Goal: Task Accomplishment & Management: Complete application form

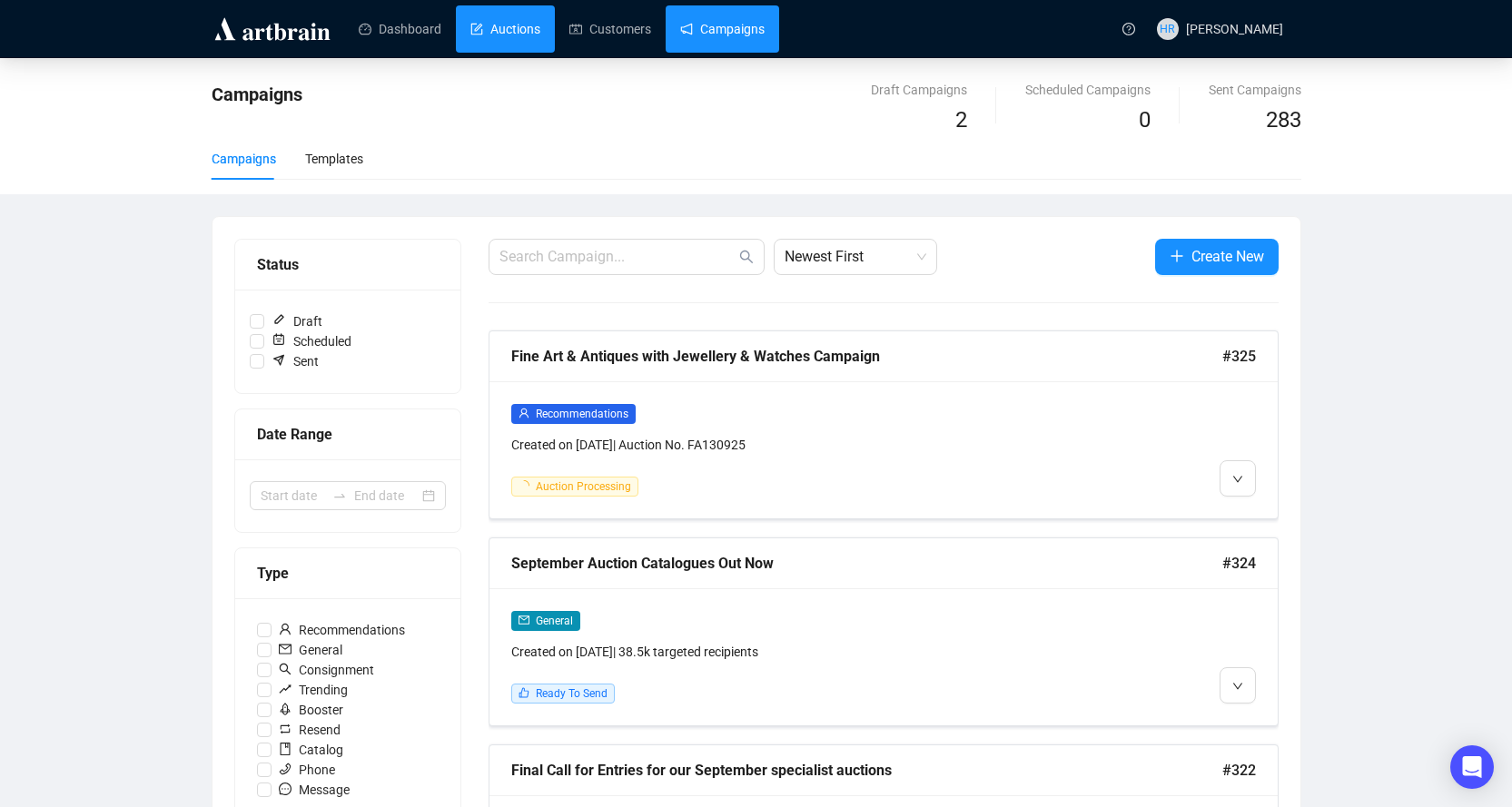
click at [523, 22] on link "Auctions" at bounding box center [505, 29] width 70 height 47
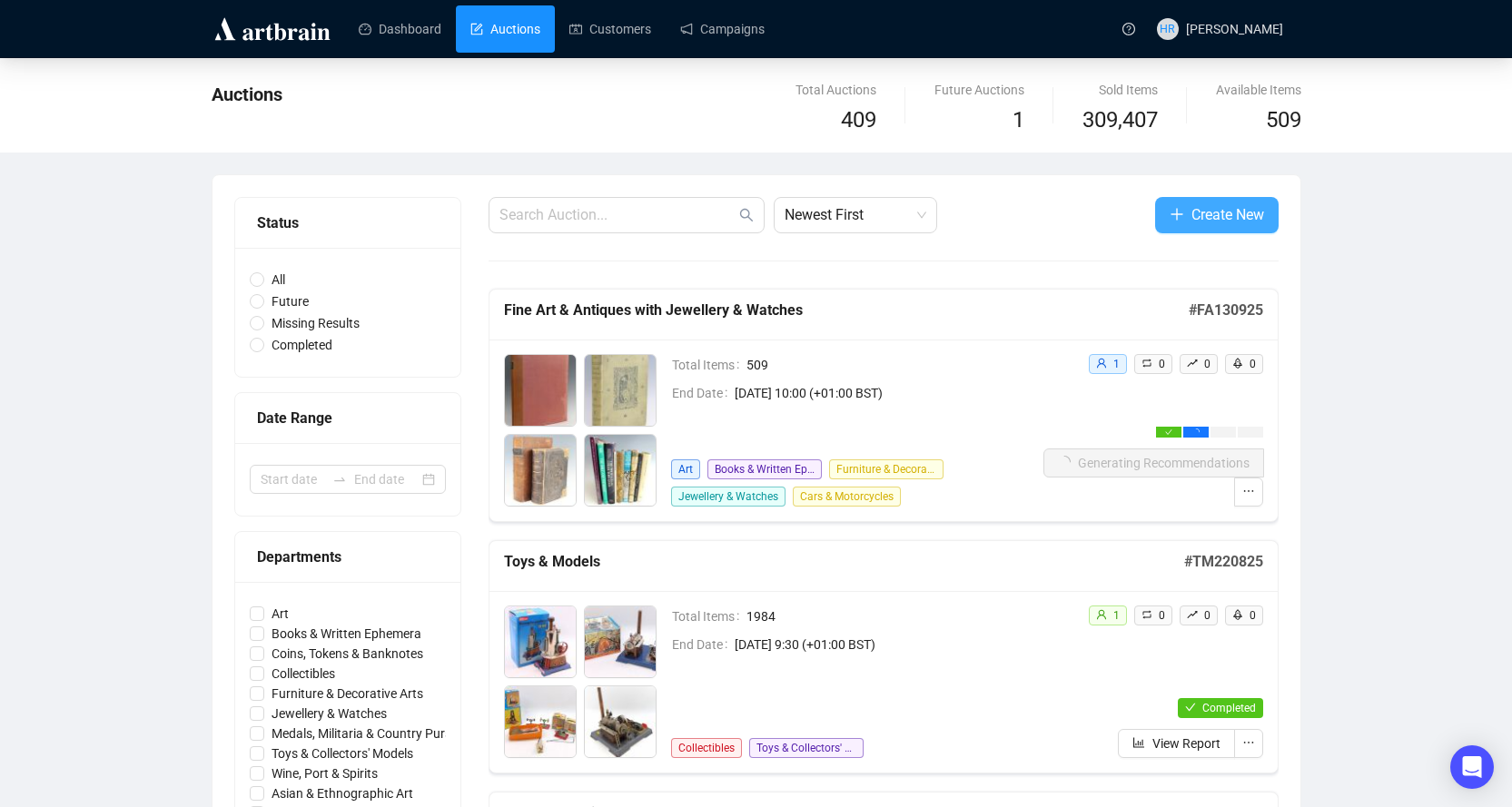
click at [1195, 224] on span "Create New" at bounding box center [1227, 214] width 73 height 22
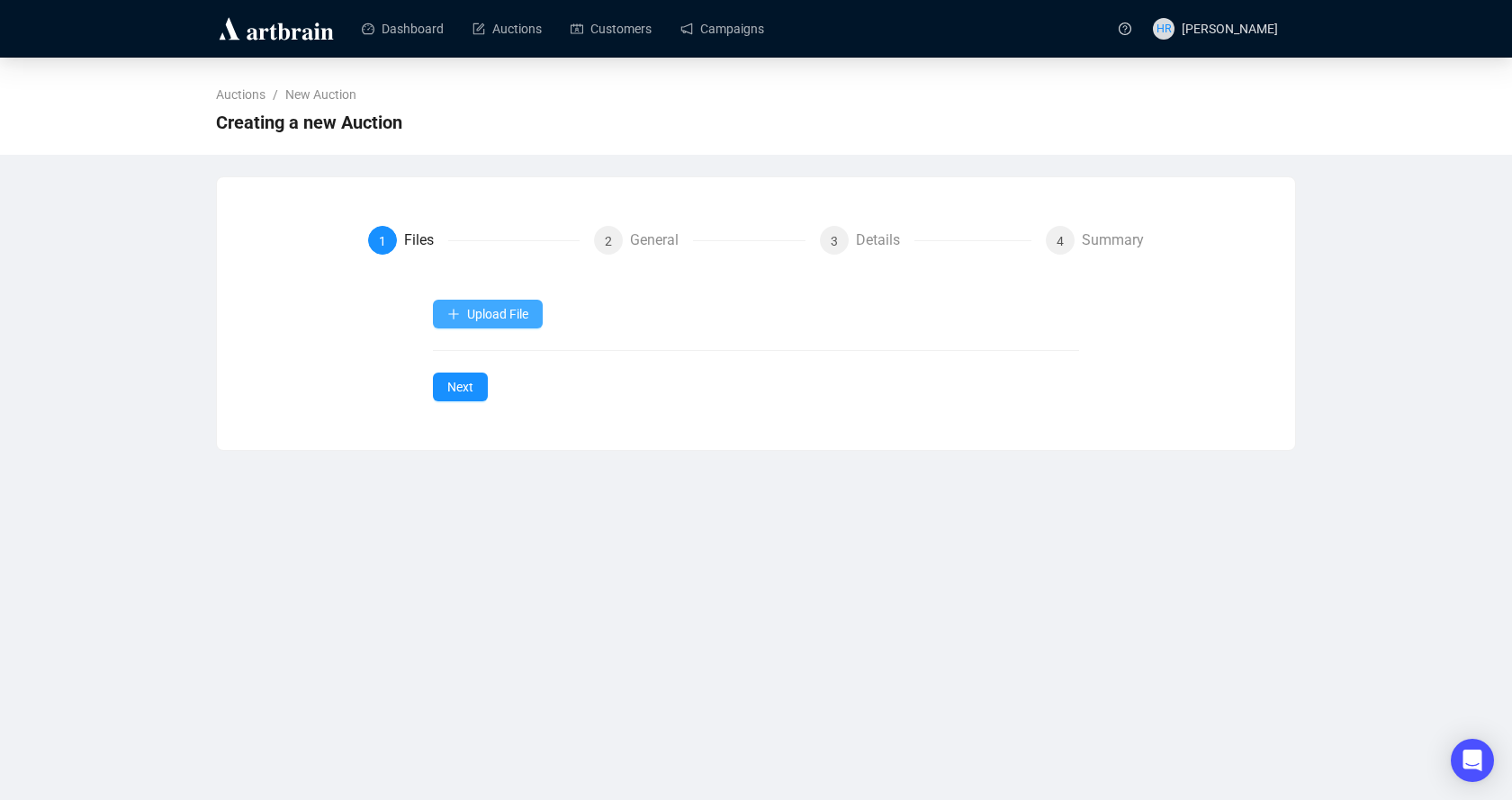
click at [522, 308] on span "Upload File" at bounding box center [498, 315] width 61 height 15
click at [475, 315] on span "Upload File" at bounding box center [498, 315] width 61 height 15
click at [455, 360] on span "Auction Items" at bounding box center [489, 356] width 83 height 19
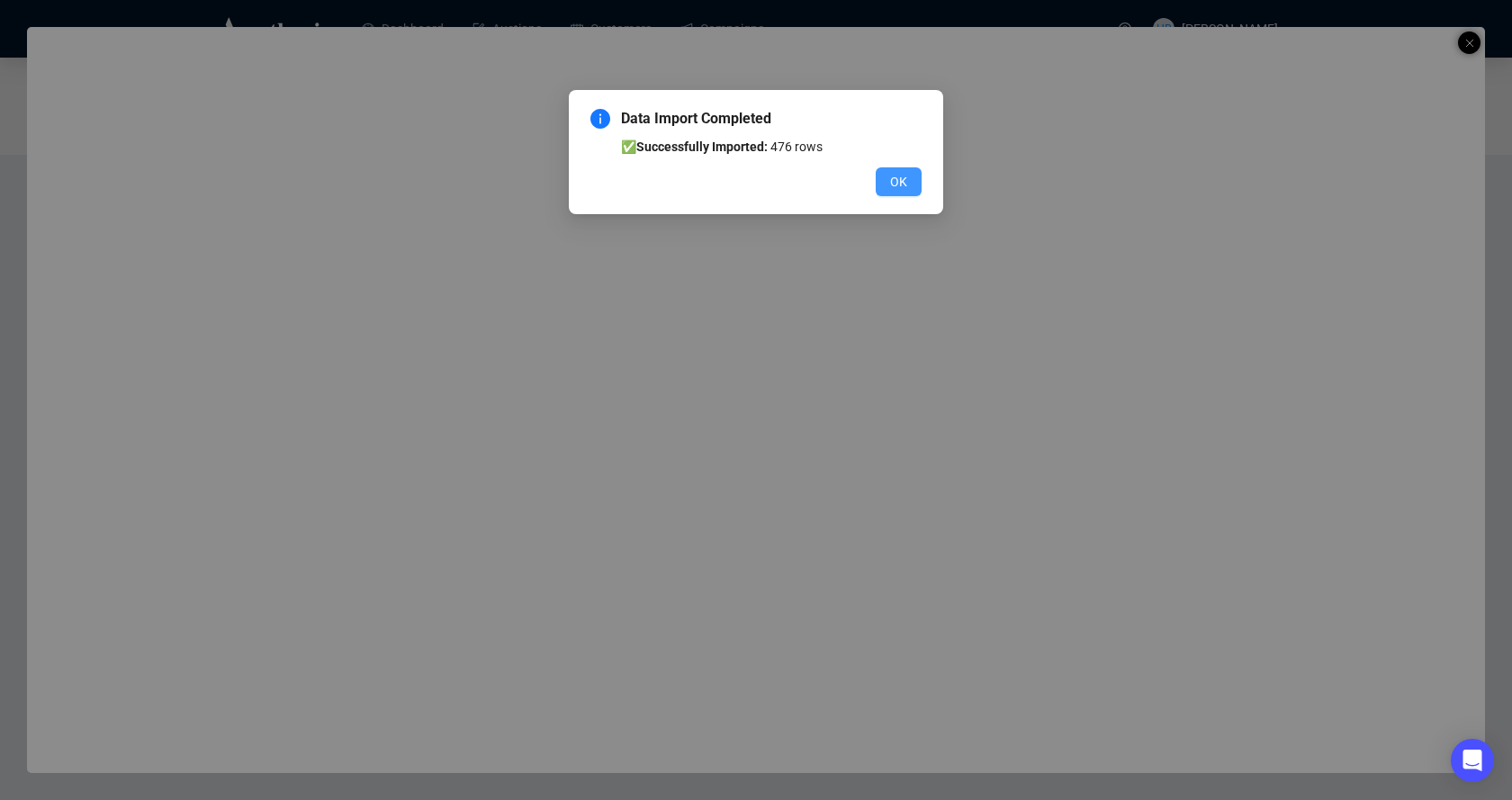
click at [907, 173] on button "OK" at bounding box center [899, 181] width 46 height 29
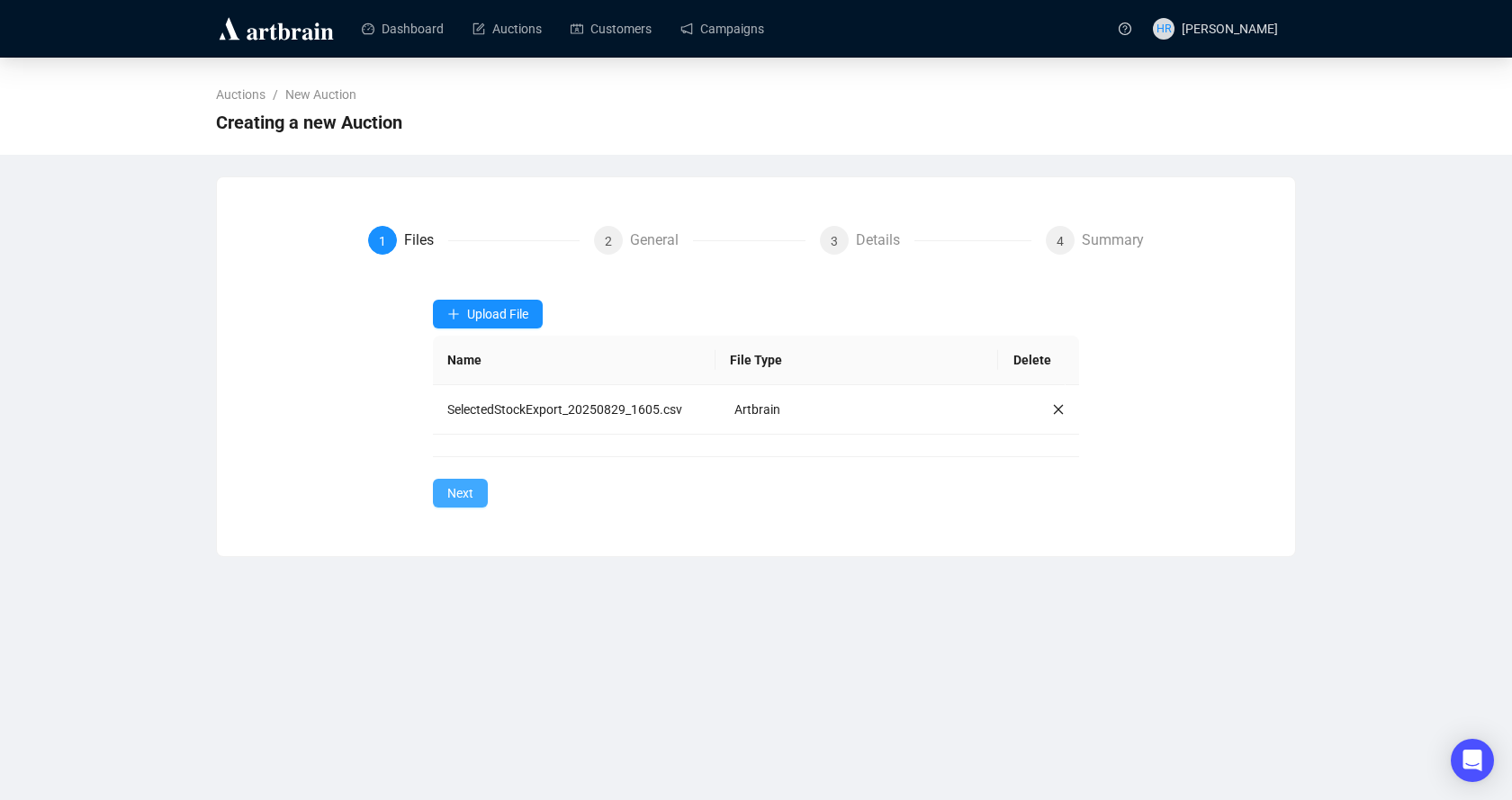
click at [468, 490] on span "Next" at bounding box center [461, 493] width 26 height 19
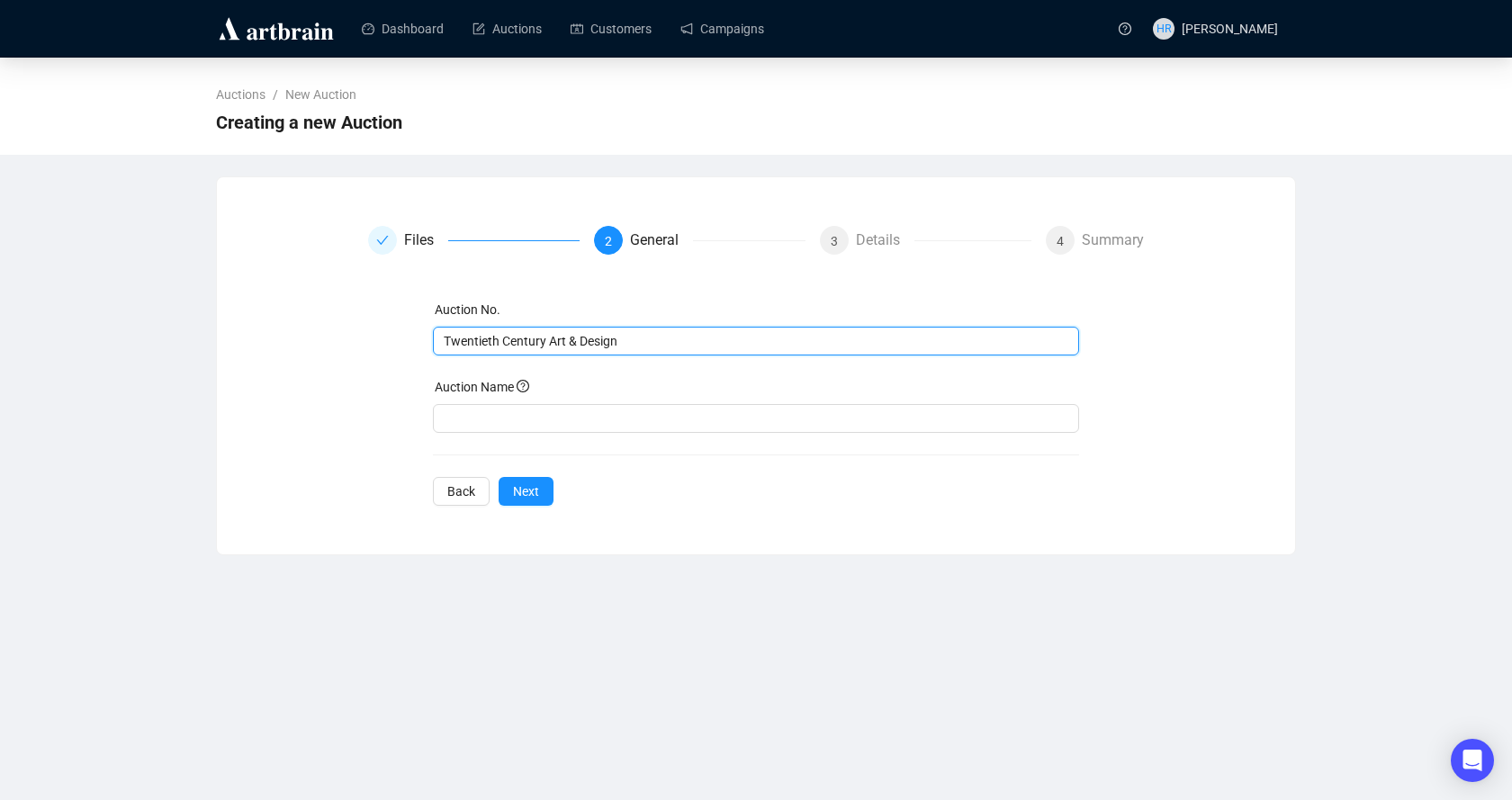
drag, startPoint x: 643, startPoint y: 344, endPoint x: 155, endPoint y: 277, distance: 492.6
click at [162, 280] on div "Auctions / New Auction Creating a new Auction Files 2 General 3 Details 4 Summa…" at bounding box center [756, 305] width 1512 height 497
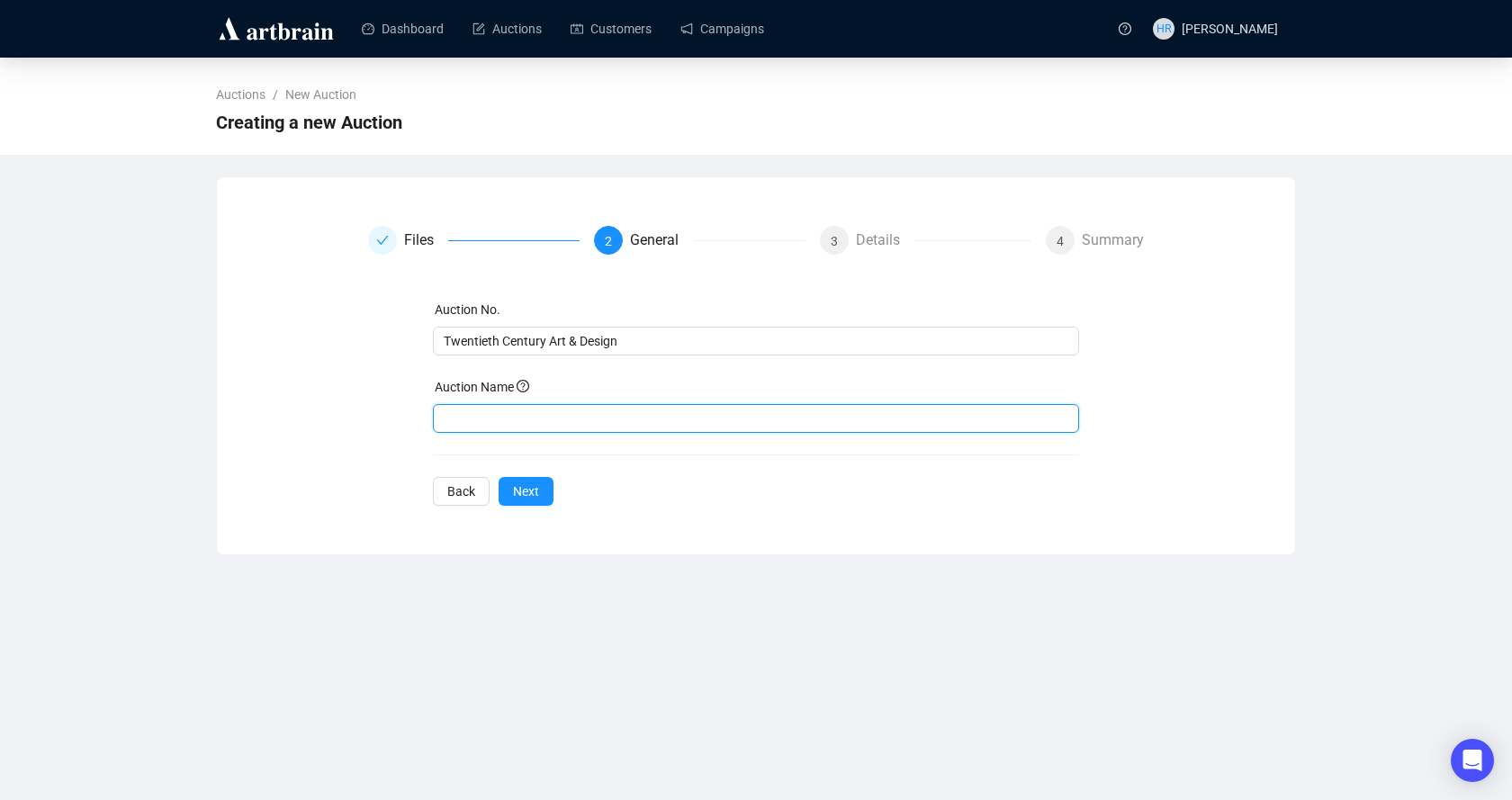
click at [561, 427] on input "text" at bounding box center [756, 418] width 647 height 29
paste input "Twentieth Century Art & Design"
type input "Twentieth Century Art & Design"
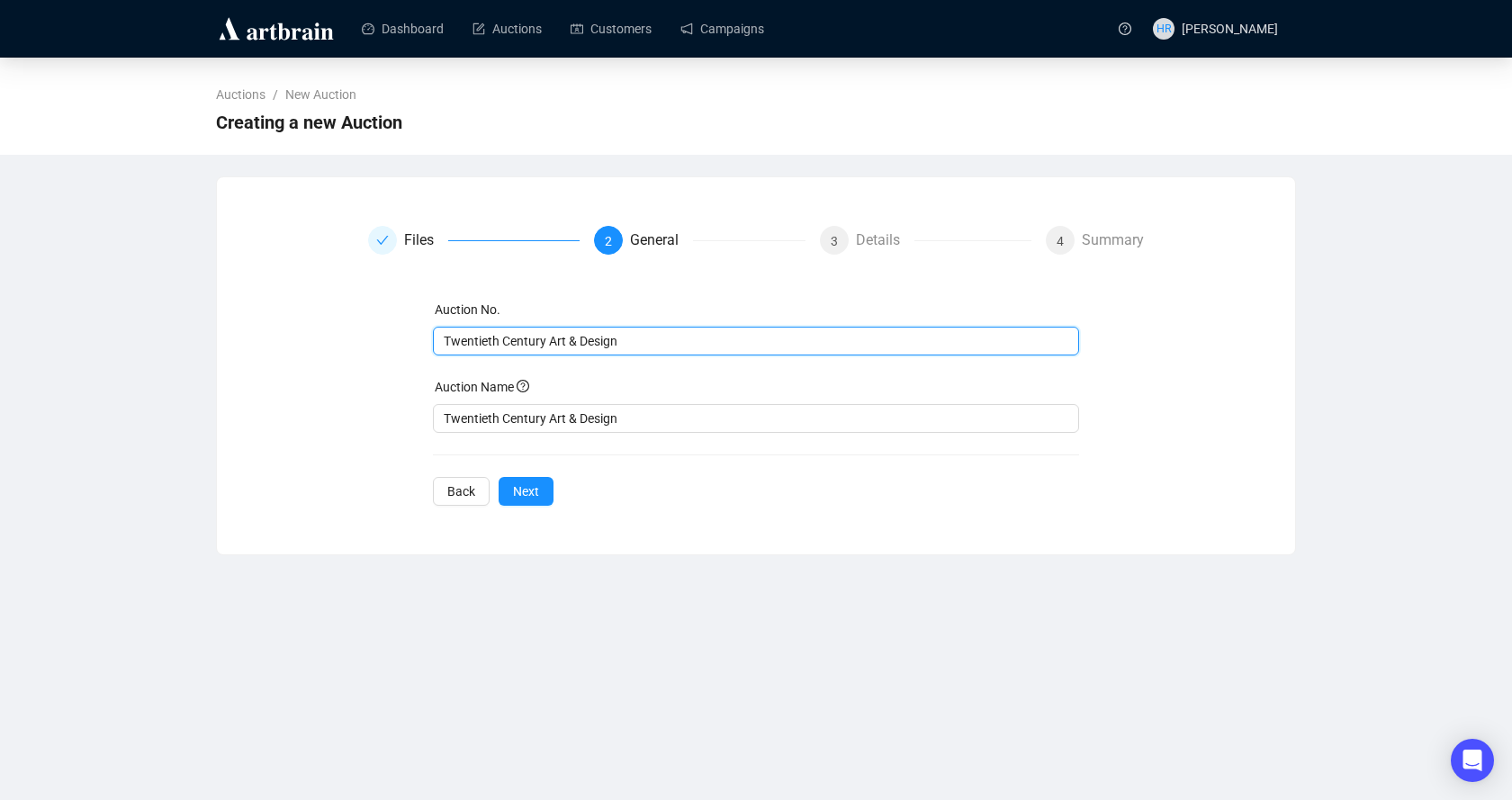
drag, startPoint x: 649, startPoint y: 344, endPoint x: 78, endPoint y: 341, distance: 571.0
click at [78, 341] on div "Auctions / New Auction Creating a new Auction Files 2 General 3 Details 4 Summa…" at bounding box center [756, 305] width 1512 height 497
type input "TCD120925"
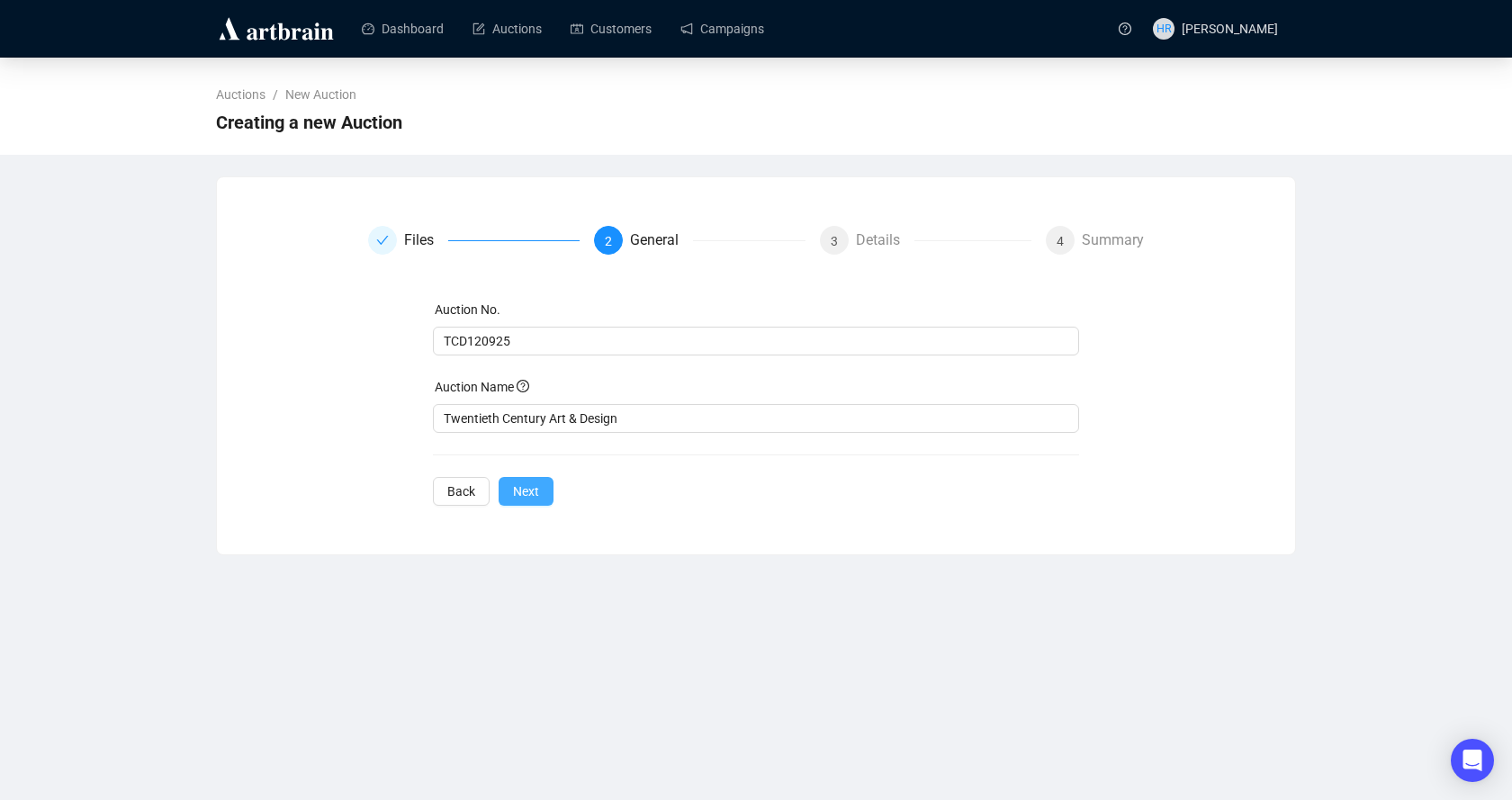
click at [535, 489] on span "Next" at bounding box center [526, 491] width 26 height 19
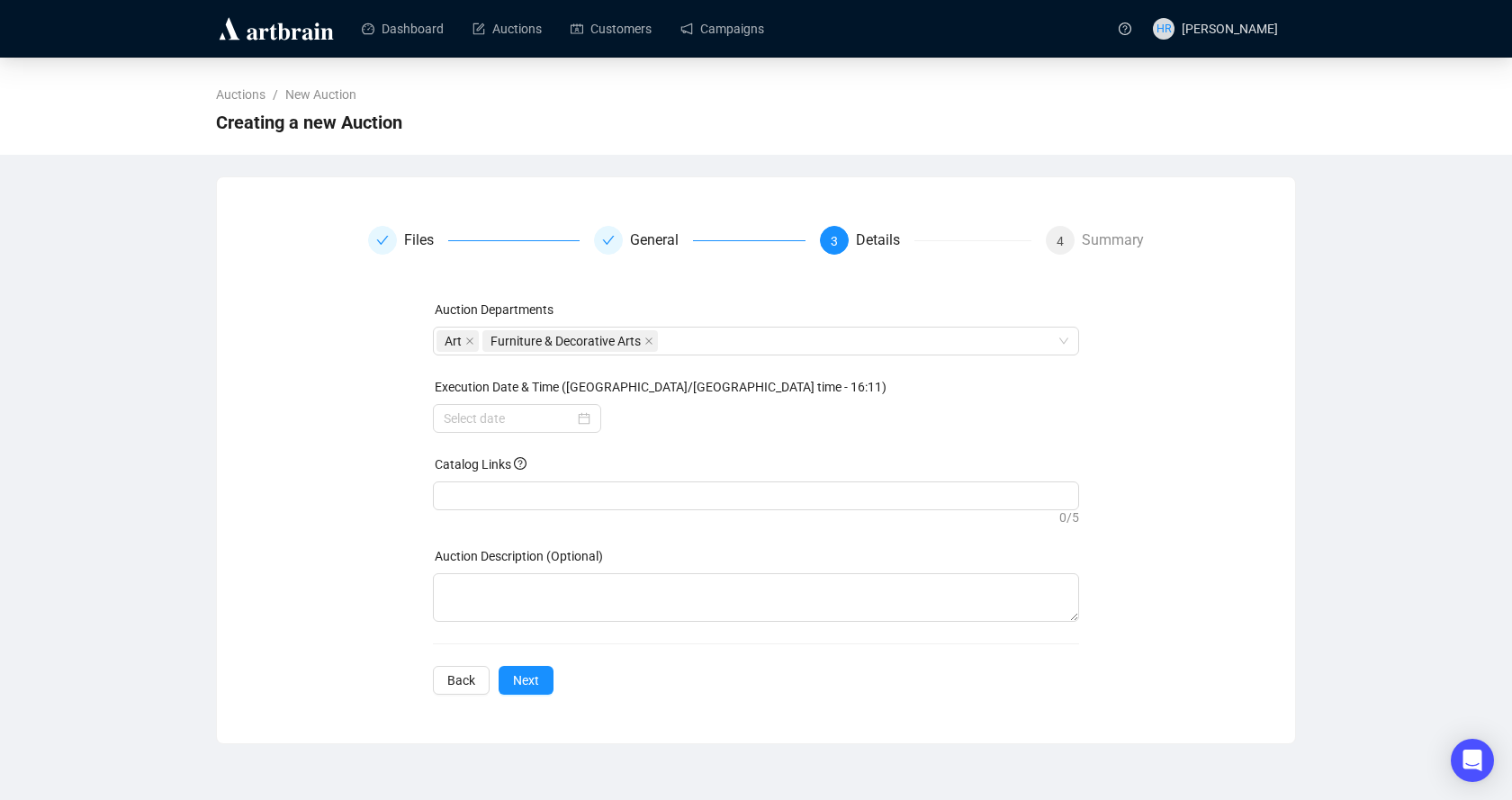
click at [522, 402] on div "Execution Date & Time (Europe/London time - 16:11)" at bounding box center [756, 390] width 647 height 27
click at [516, 430] on div at bounding box center [517, 418] width 168 height 29
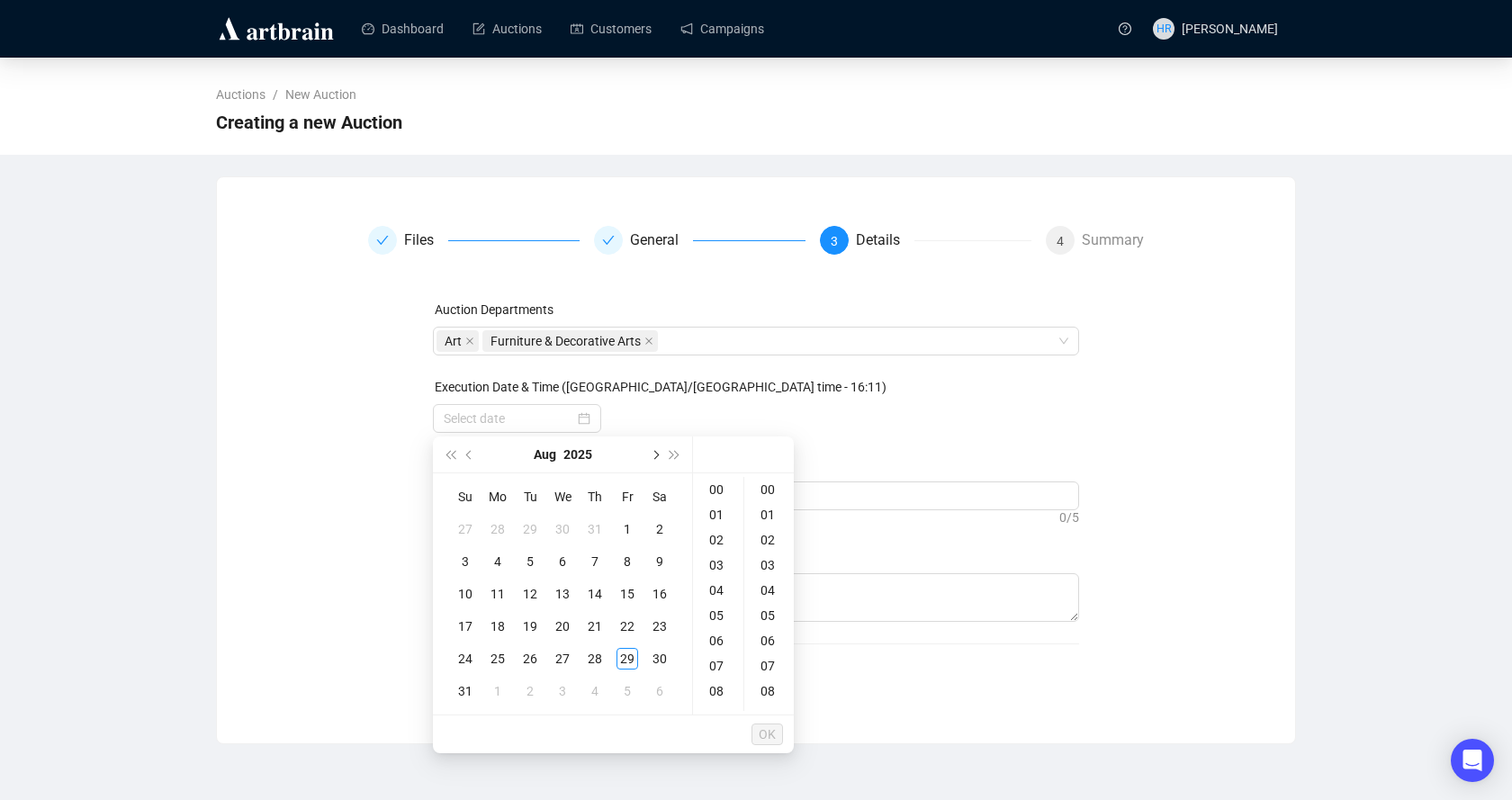
click at [657, 455] on span "Next month (PageDown)" at bounding box center [654, 455] width 9 height 9
click at [617, 557] on div "12" at bounding box center [627, 561] width 21 height 21
click at [712, 649] on div "10" at bounding box center [718, 651] width 43 height 25
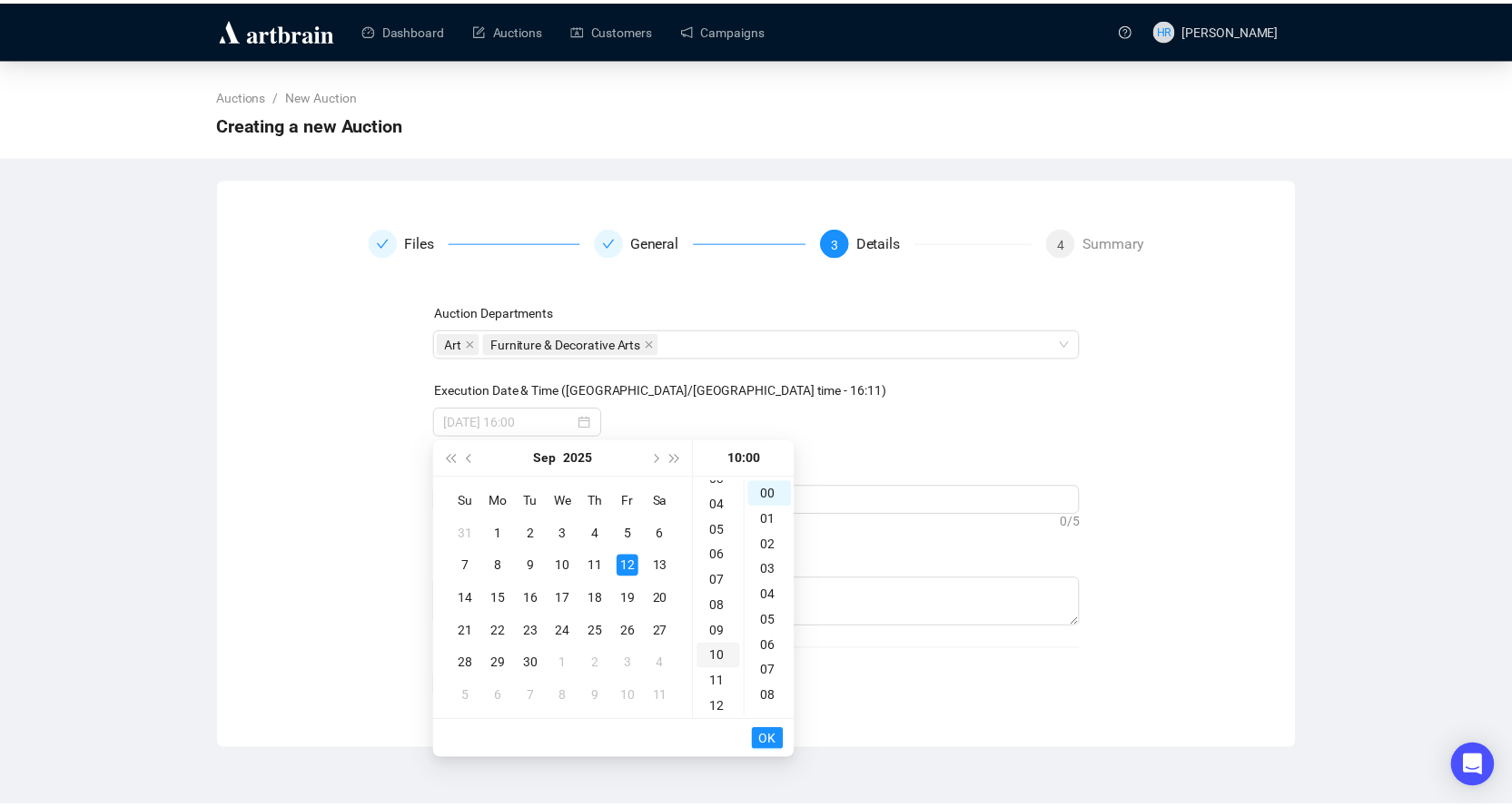
scroll to position [254, 0]
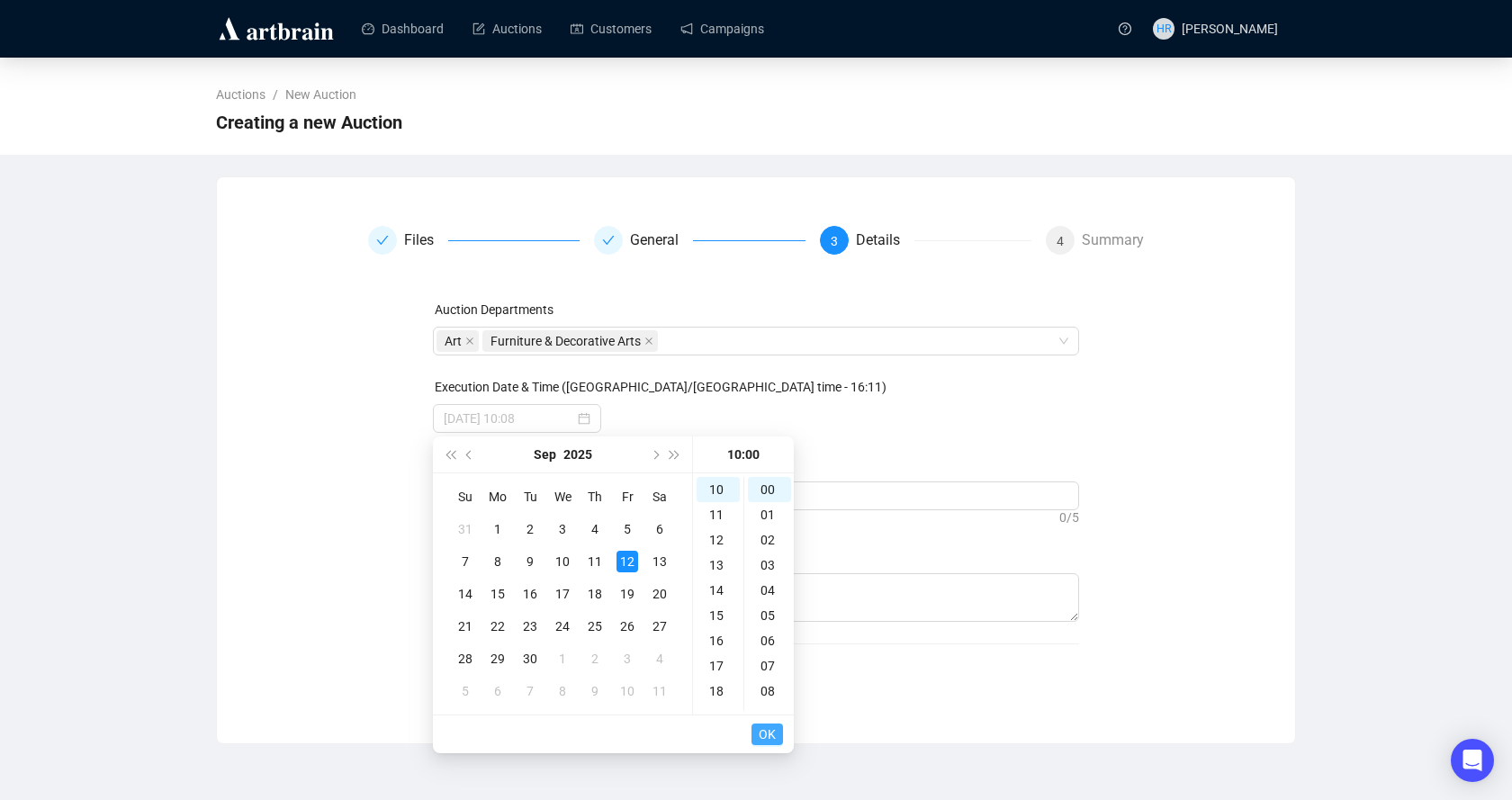
type input "2025-09-12 10:00"
click at [774, 739] on span "OK" at bounding box center [767, 734] width 18 height 34
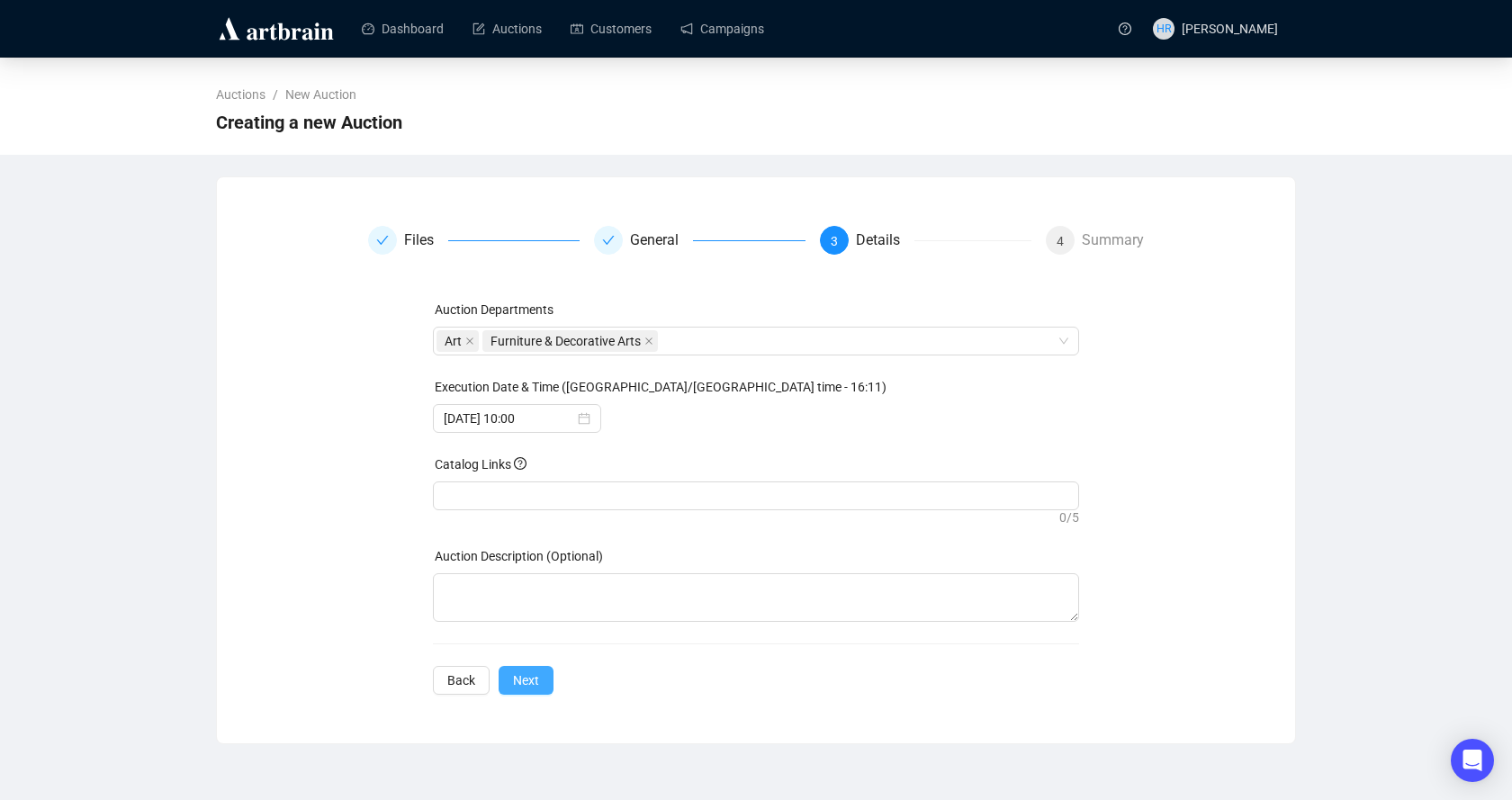
click at [535, 685] on span "Next" at bounding box center [526, 679] width 26 height 19
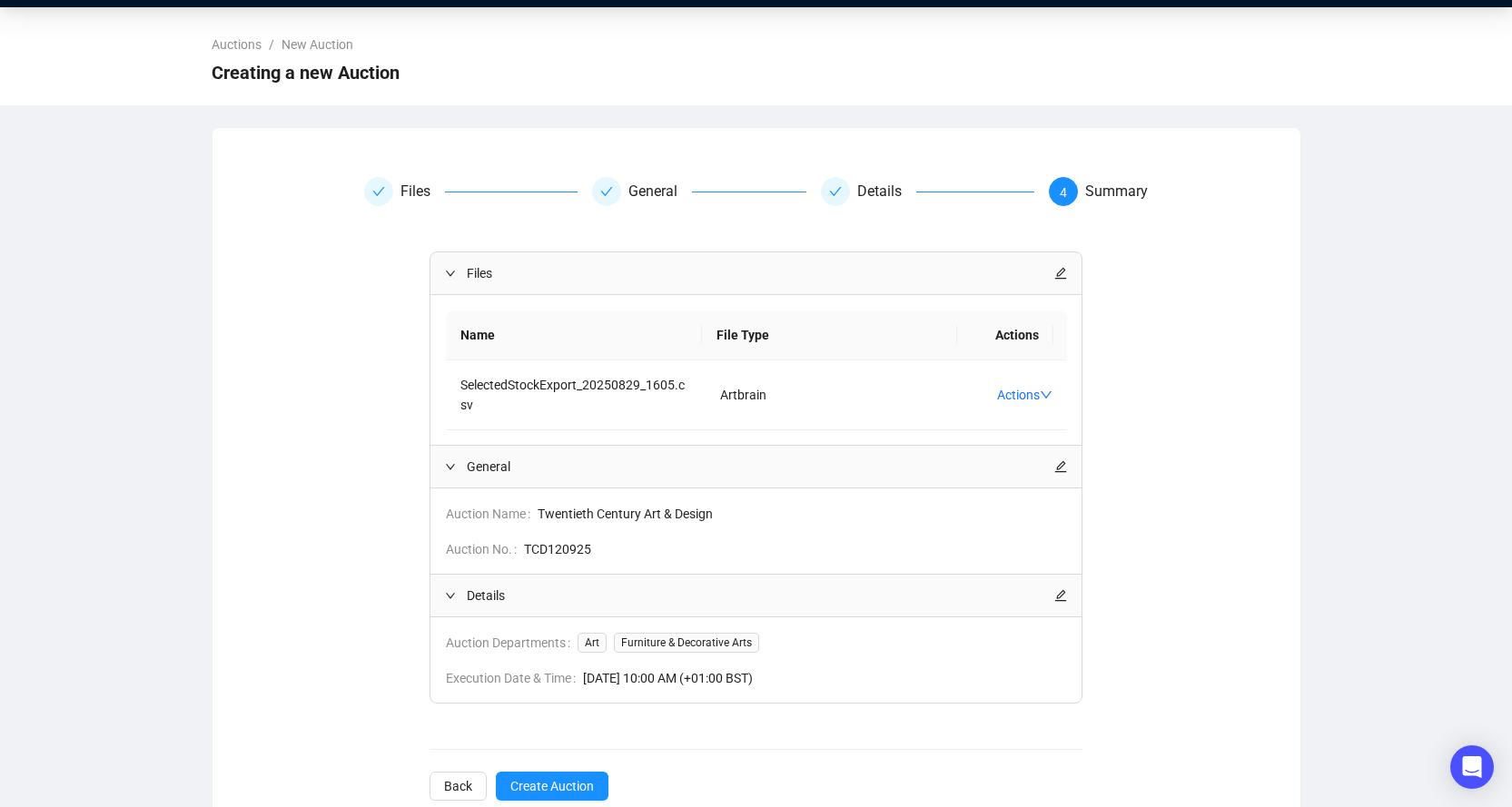
scroll to position [74, 0]
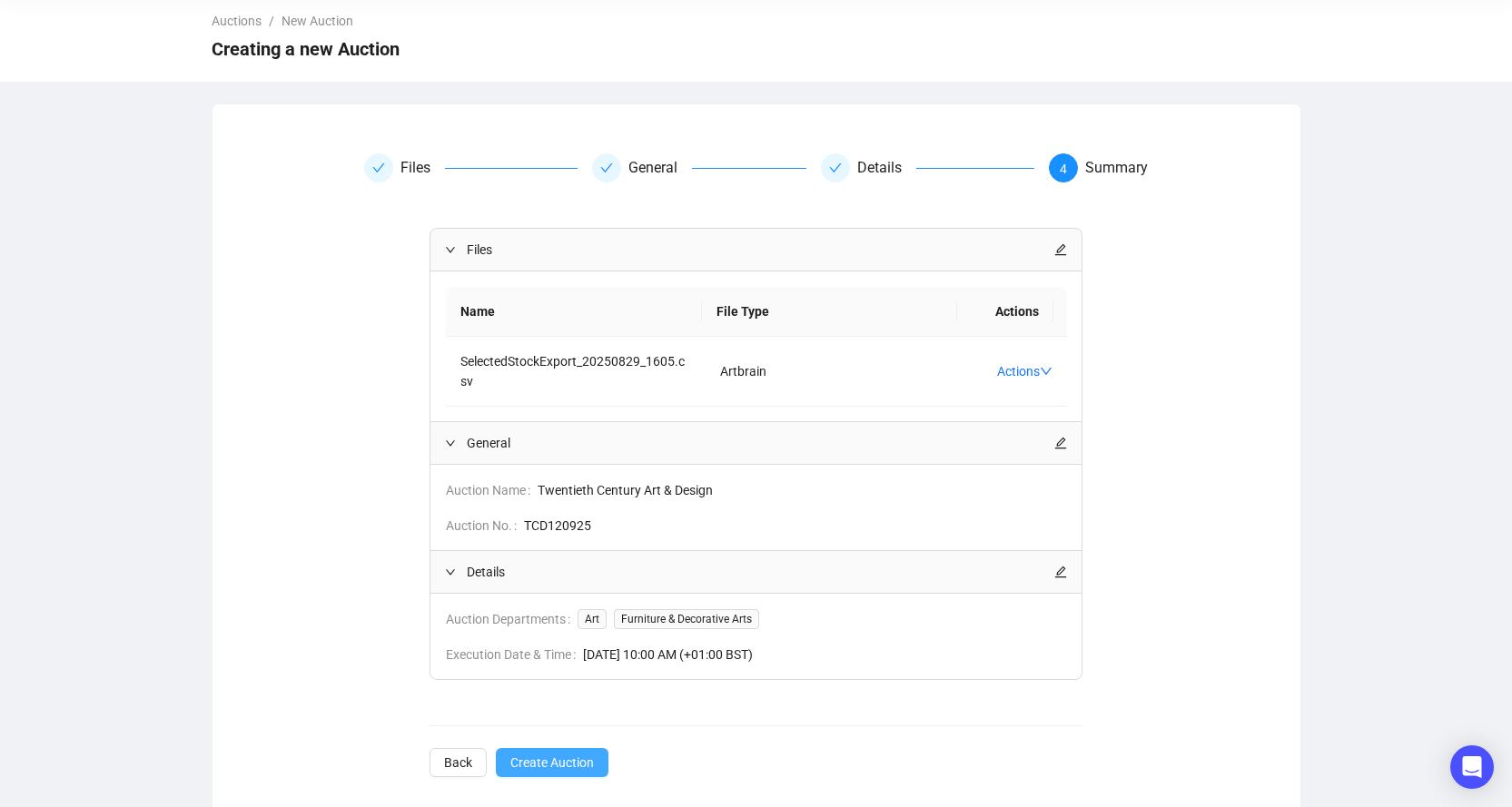
click at [558, 752] on span "Create Auction" at bounding box center [552, 761] width 84 height 20
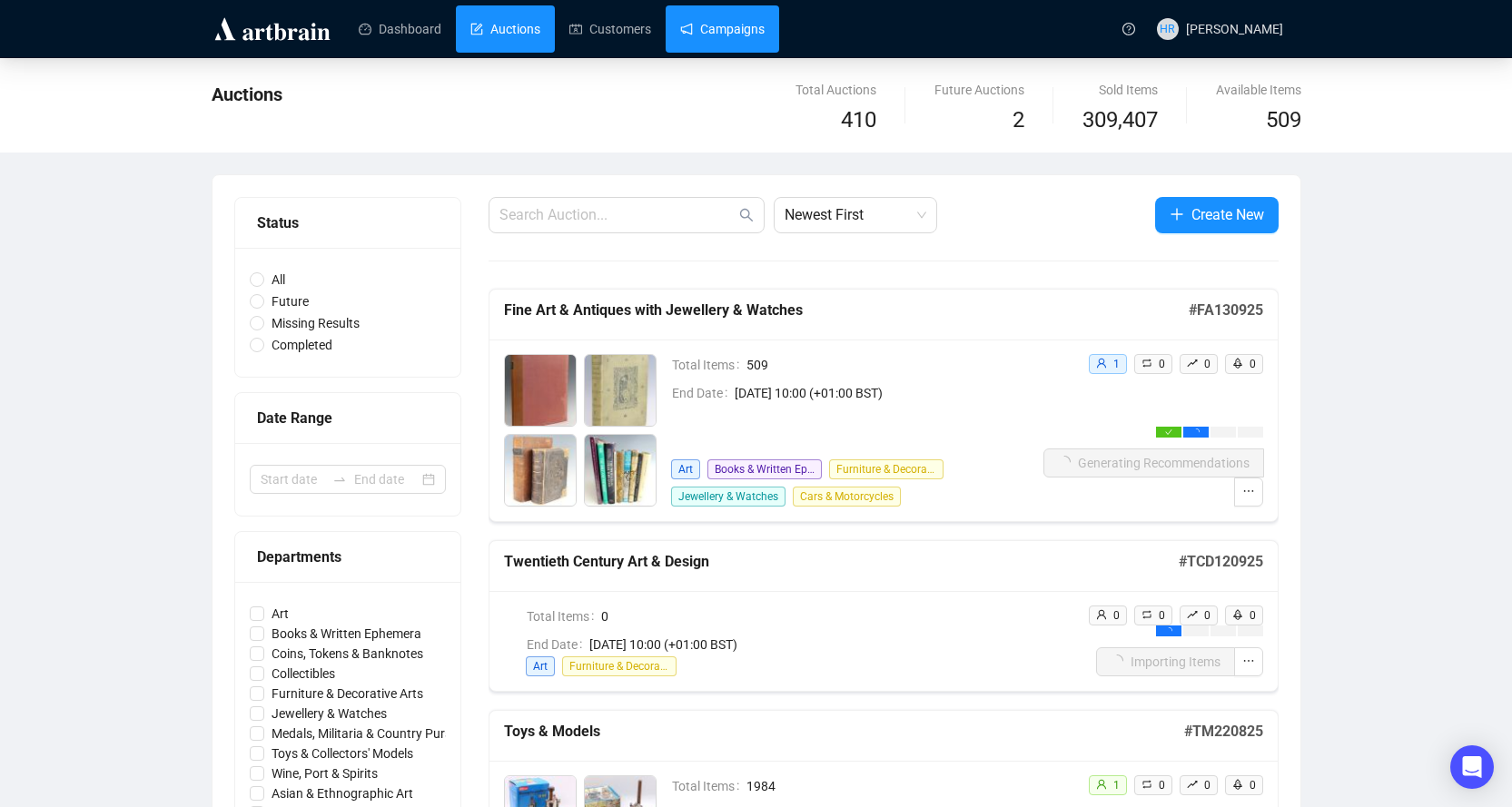
click at [696, 25] on link "Campaigns" at bounding box center [722, 29] width 85 height 47
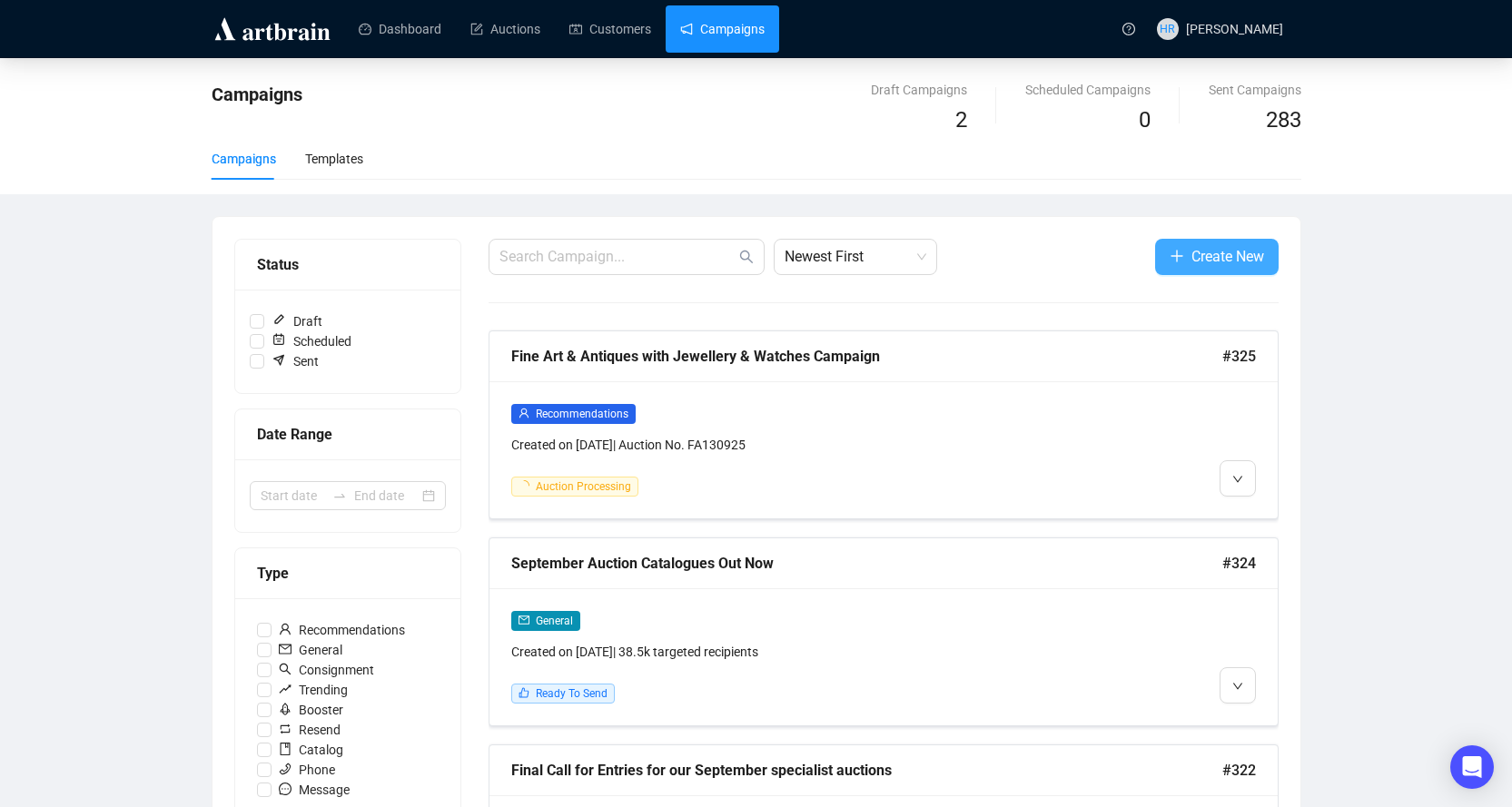
click at [1262, 242] on button "Create New" at bounding box center [1216, 256] width 124 height 36
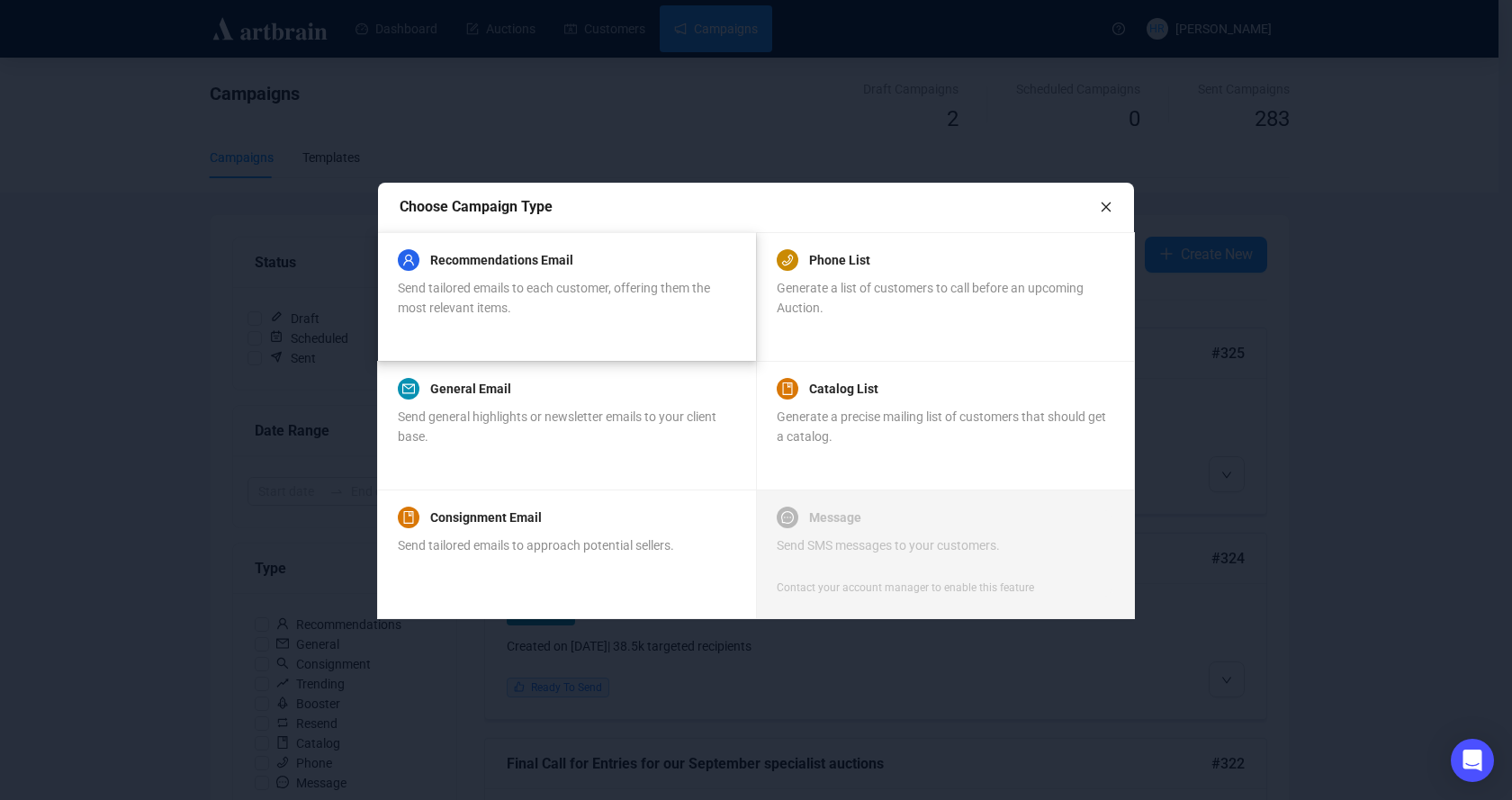
click at [575, 271] on div "Recommendations Email Send tailored emails to each customer, offering them the …" at bounding box center [566, 283] width 337 height 68
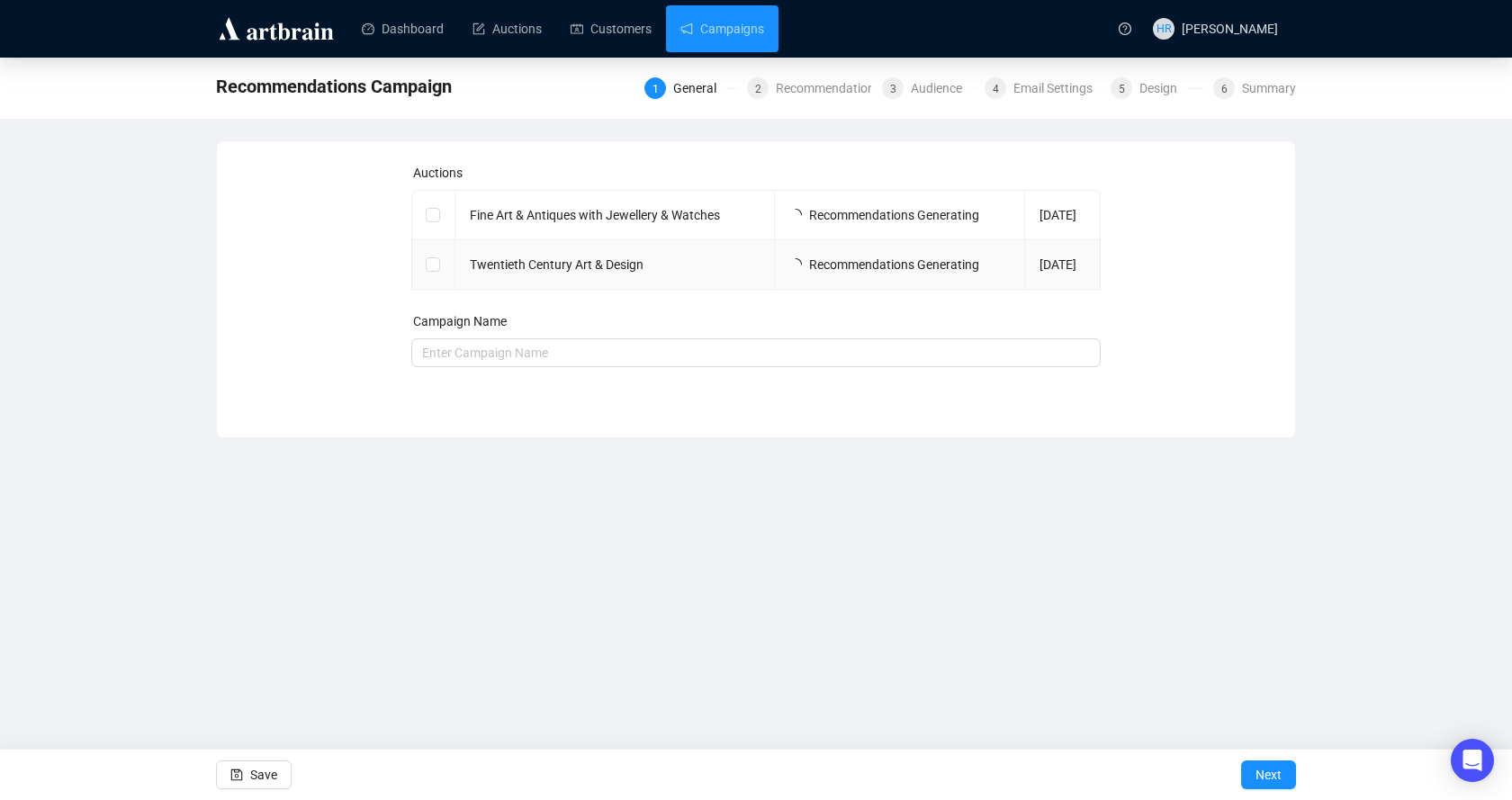
click at [424, 271] on td at bounding box center [434, 265] width 43 height 50
click at [434, 269] on input "checkbox" at bounding box center [432, 264] width 13 height 13
checkbox input "true"
type input "Twentieth Century Art & Design Campaign"
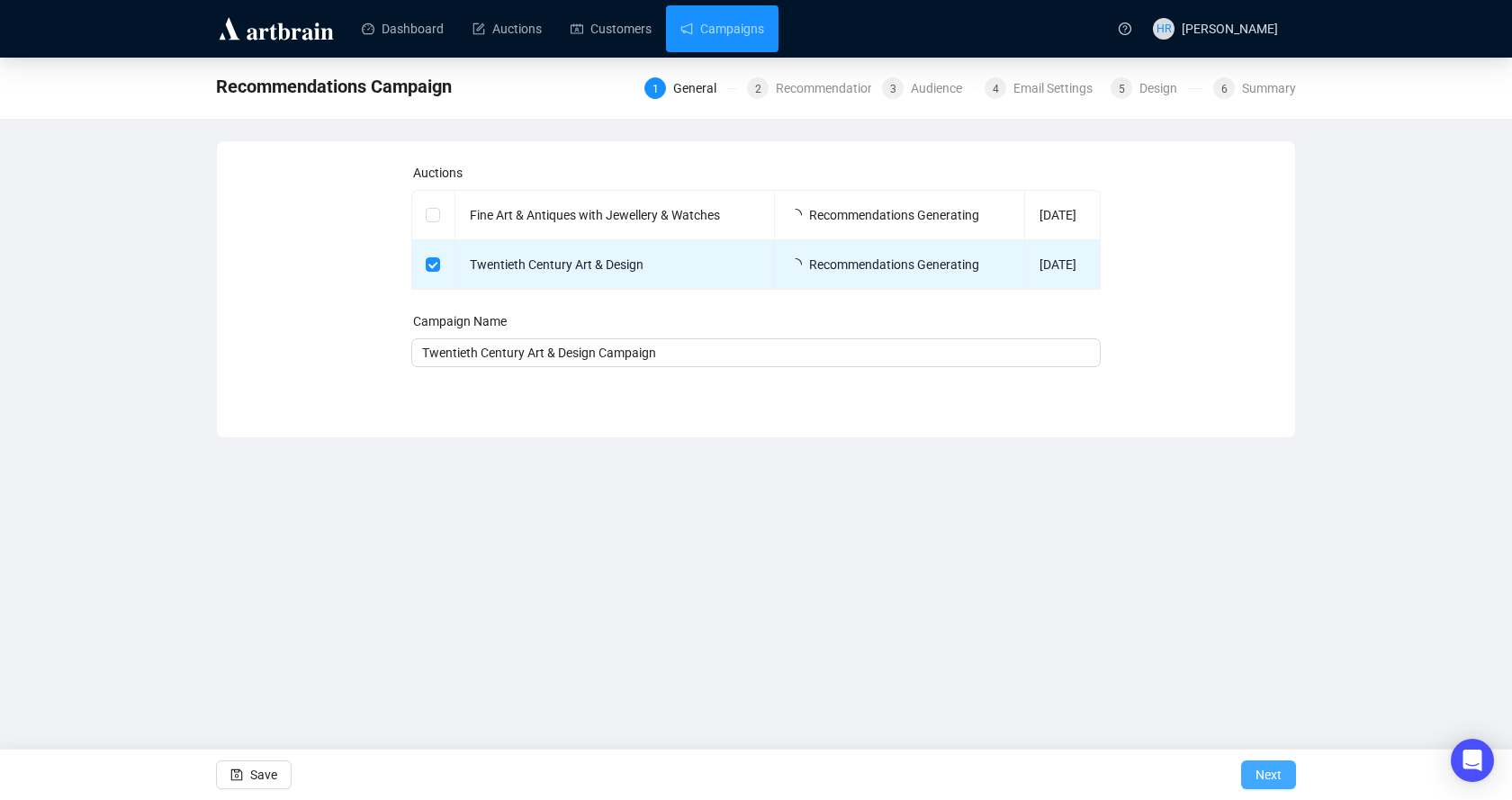
click at [1254, 770] on button "Next" at bounding box center [1268, 774] width 54 height 29
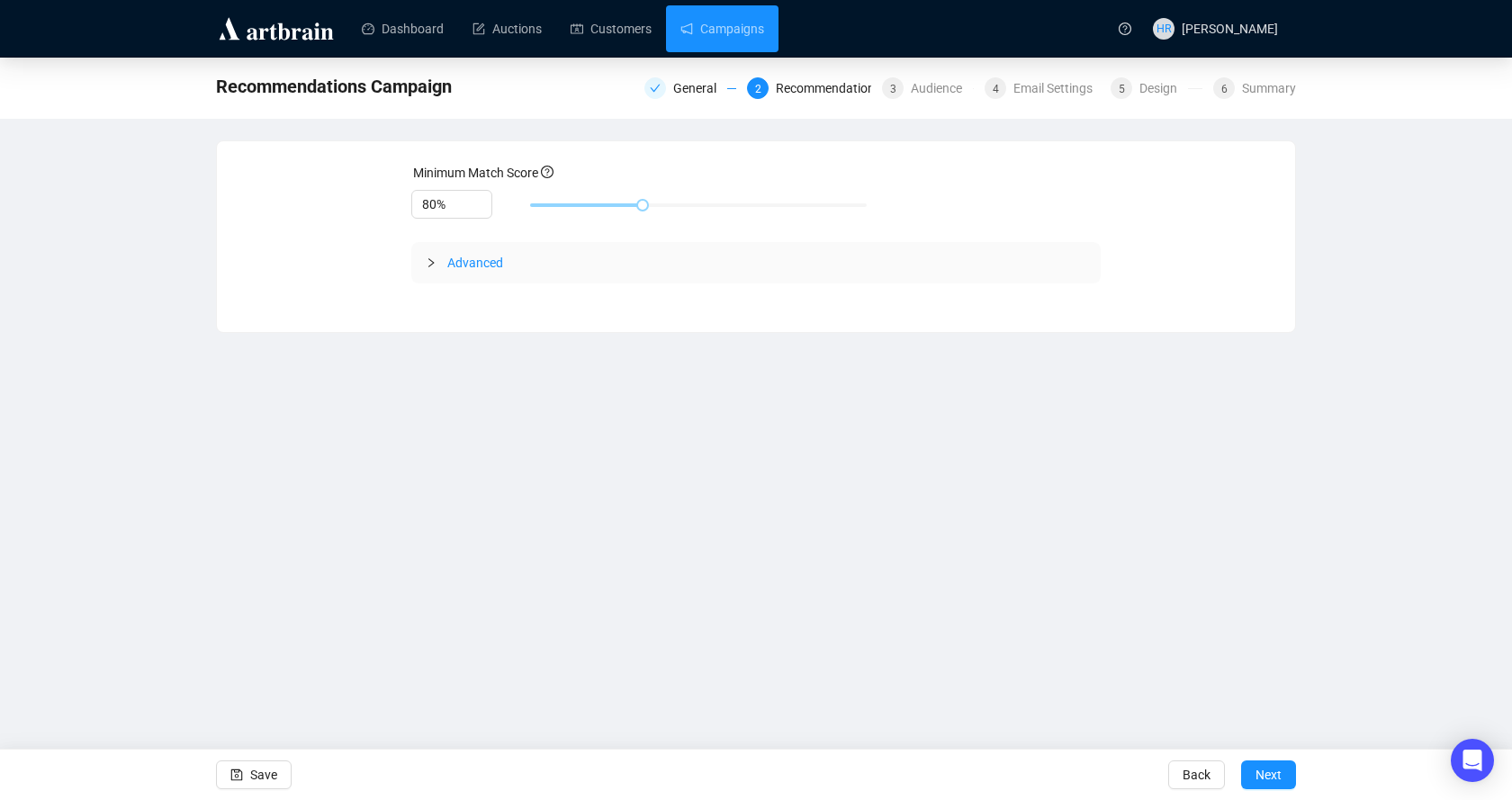
drag, startPoint x: 1282, startPoint y: 769, endPoint x: 1235, endPoint y: 707, distance: 77.8
click at [1282, 769] on button "Next" at bounding box center [1268, 774] width 54 height 29
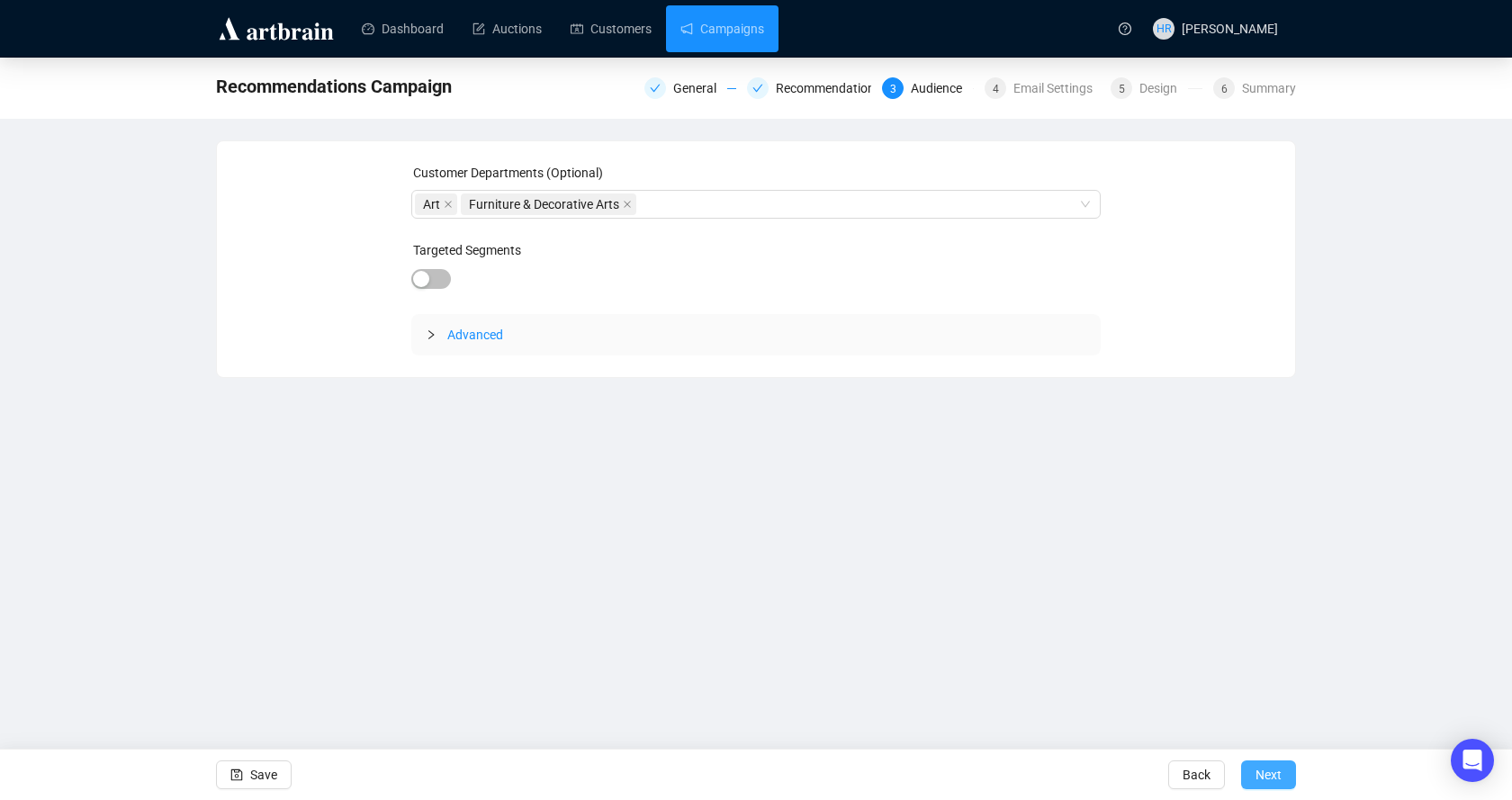
click at [1259, 769] on span "Next" at bounding box center [1268, 774] width 26 height 51
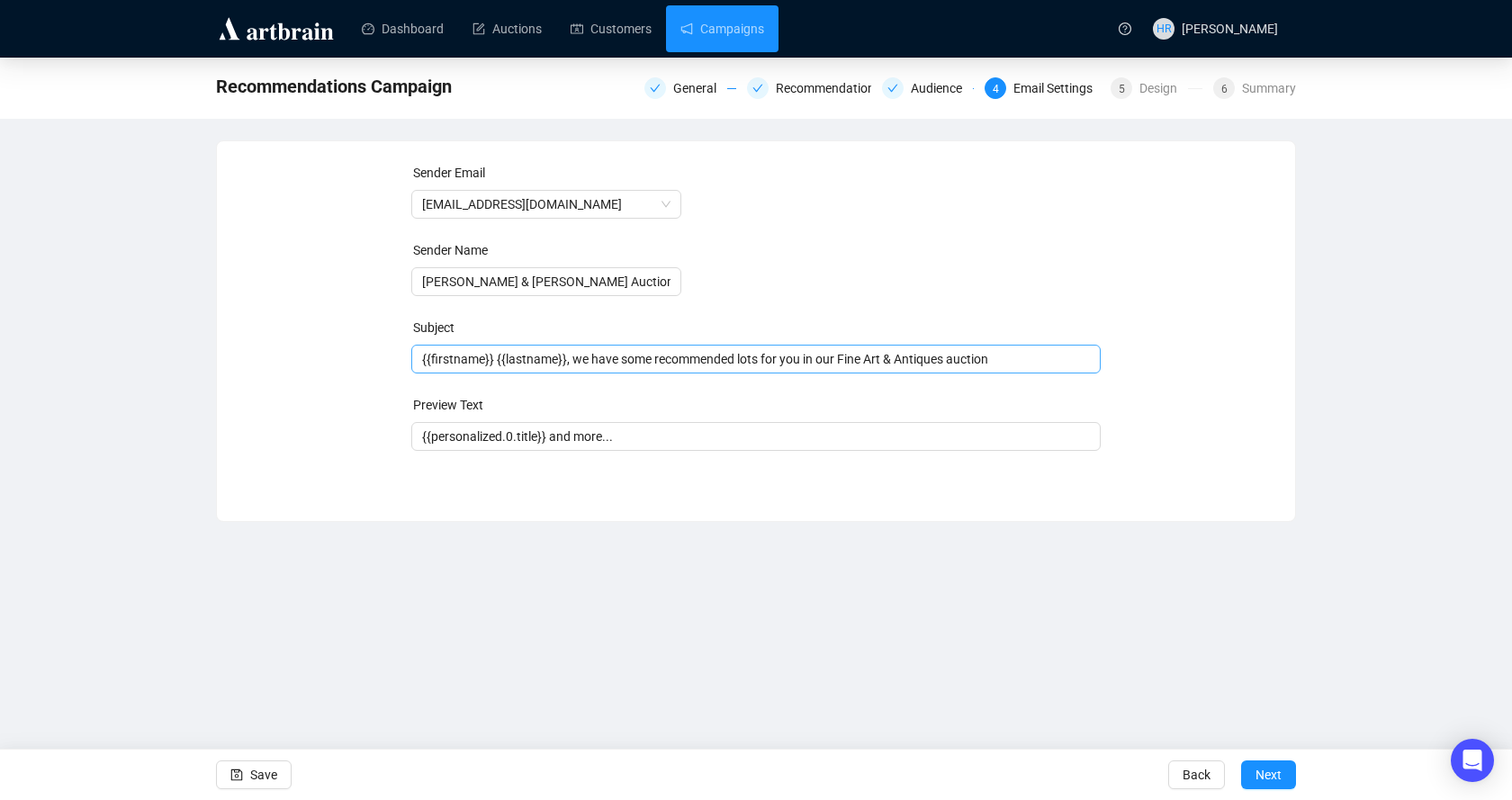
click at [905, 364] on span "{{firstname}} {{lastname}}, we have some recommended lots for you in our Fine A…" at bounding box center [757, 359] width 690 height 15
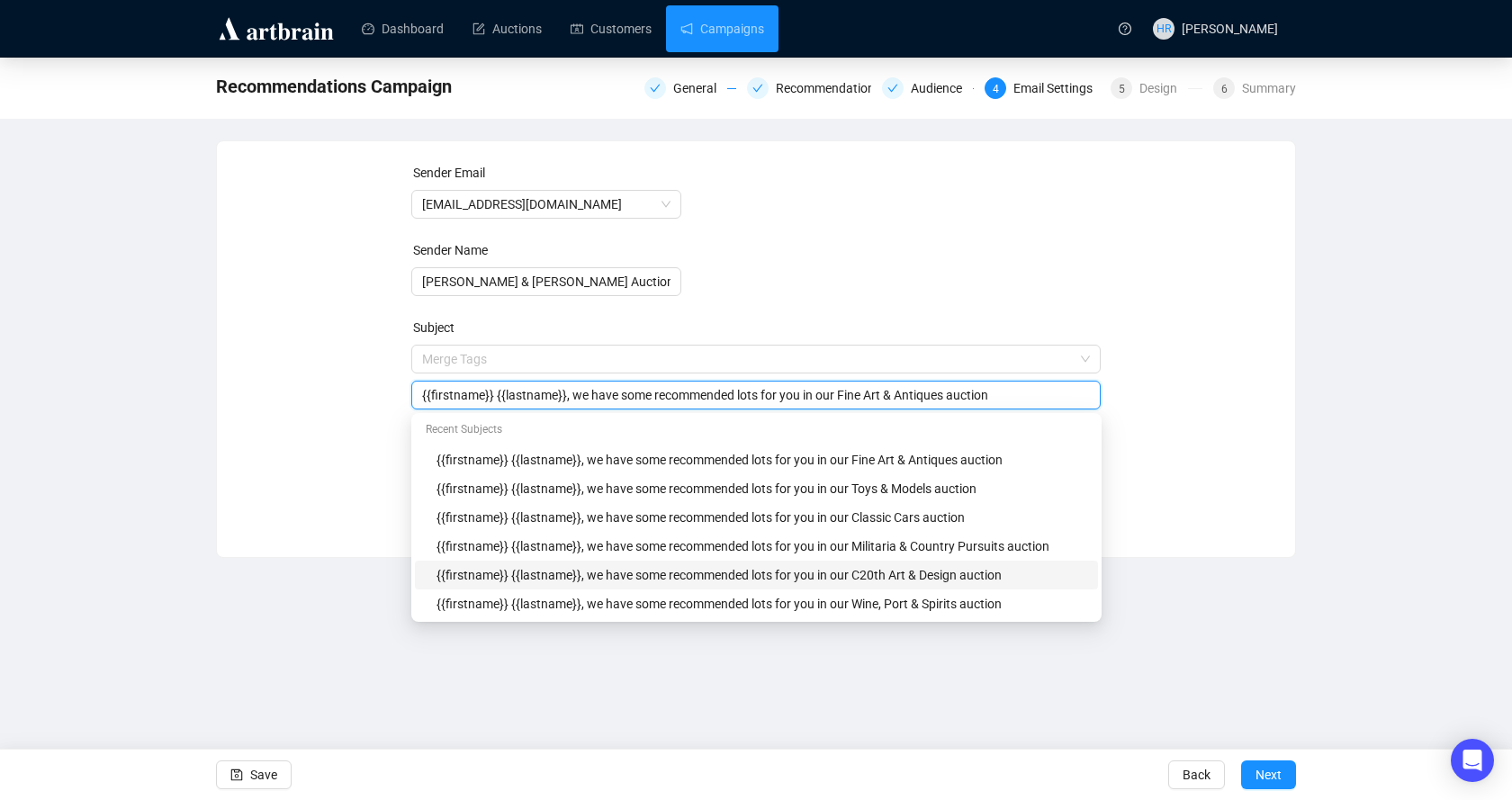
click at [882, 574] on div "{{firstname}} {{lastname}}, we have some recommended lots for you in our C20th …" at bounding box center [762, 574] width 651 height 19
type input "{{firstname}} {{lastname}}, we have some recommended lots for you in our C20th …"
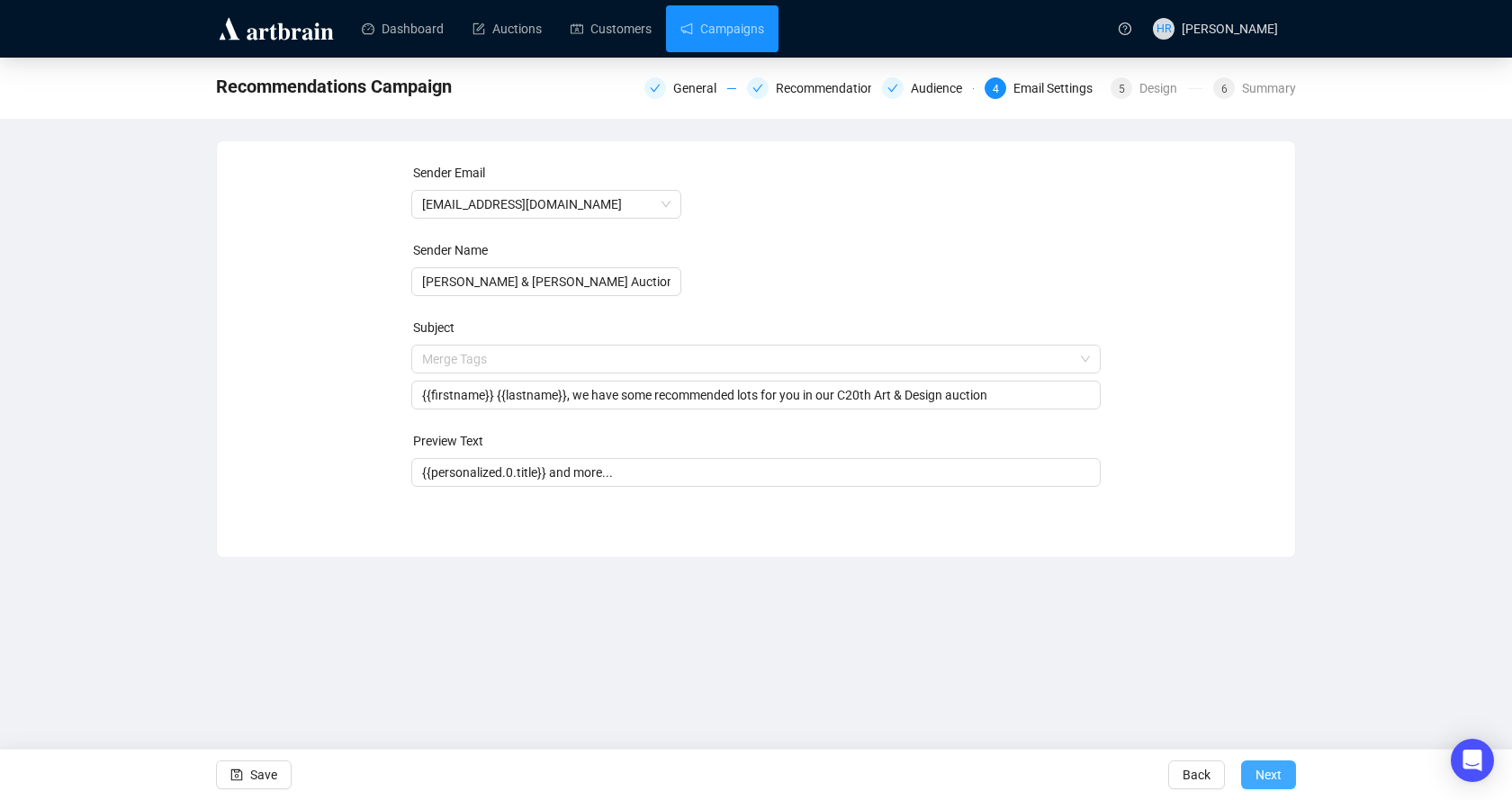
click at [1286, 771] on button "Next" at bounding box center [1268, 774] width 54 height 29
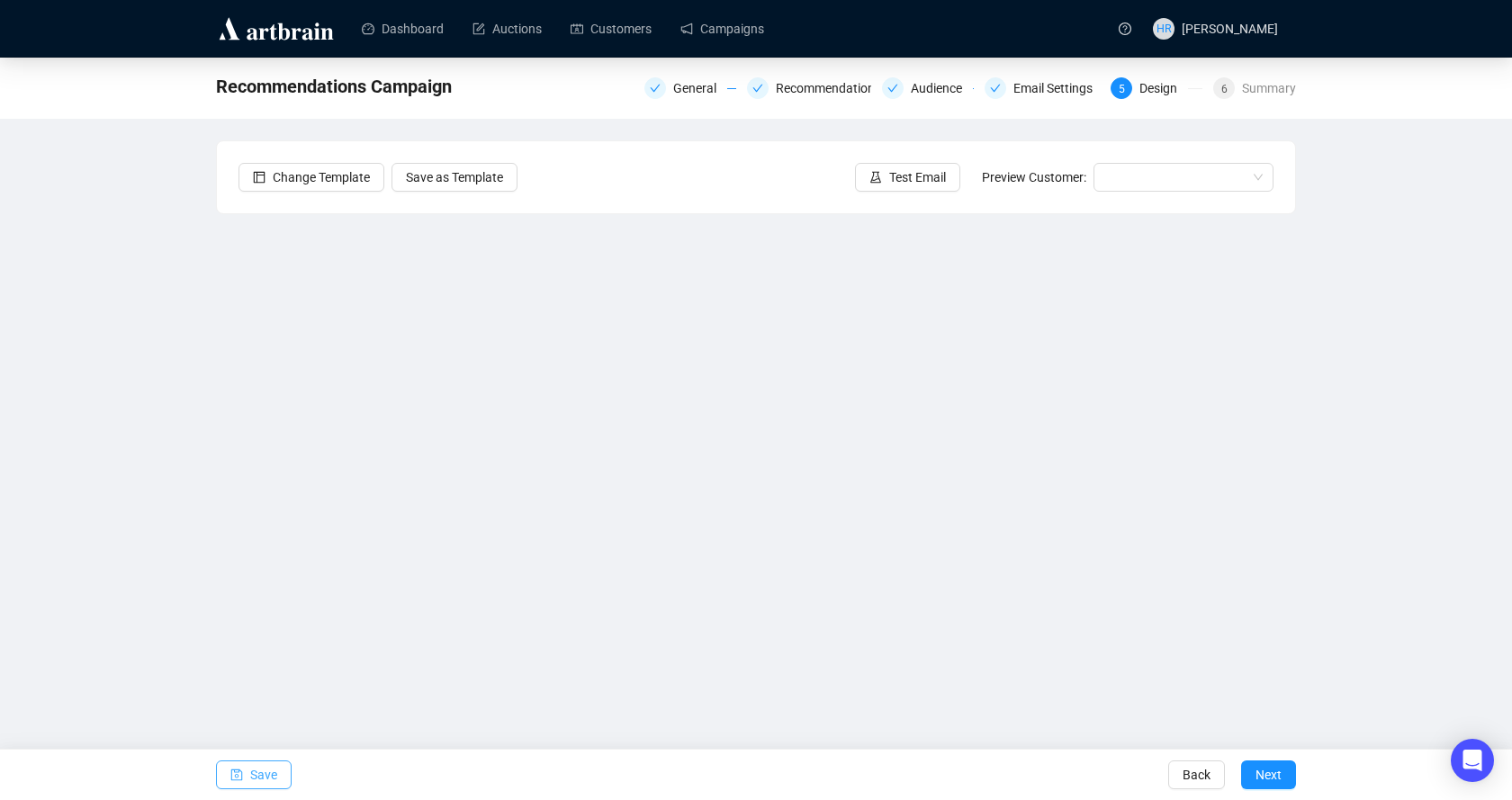
click at [235, 782] on span "button" at bounding box center [237, 774] width 13 height 51
click at [258, 775] on span "Save" at bounding box center [263, 774] width 27 height 51
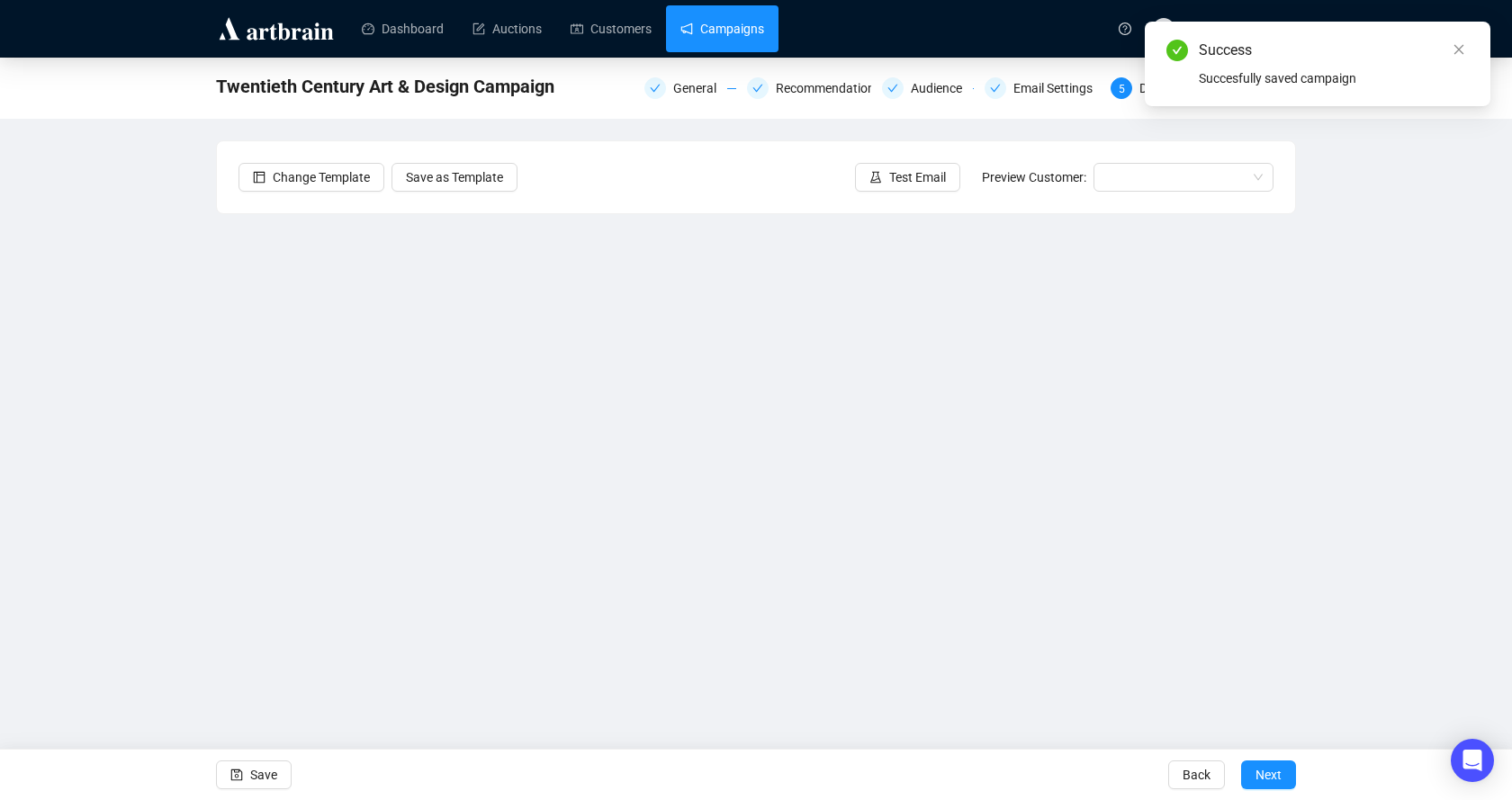
click at [701, 25] on link "Campaigns" at bounding box center [722, 29] width 84 height 47
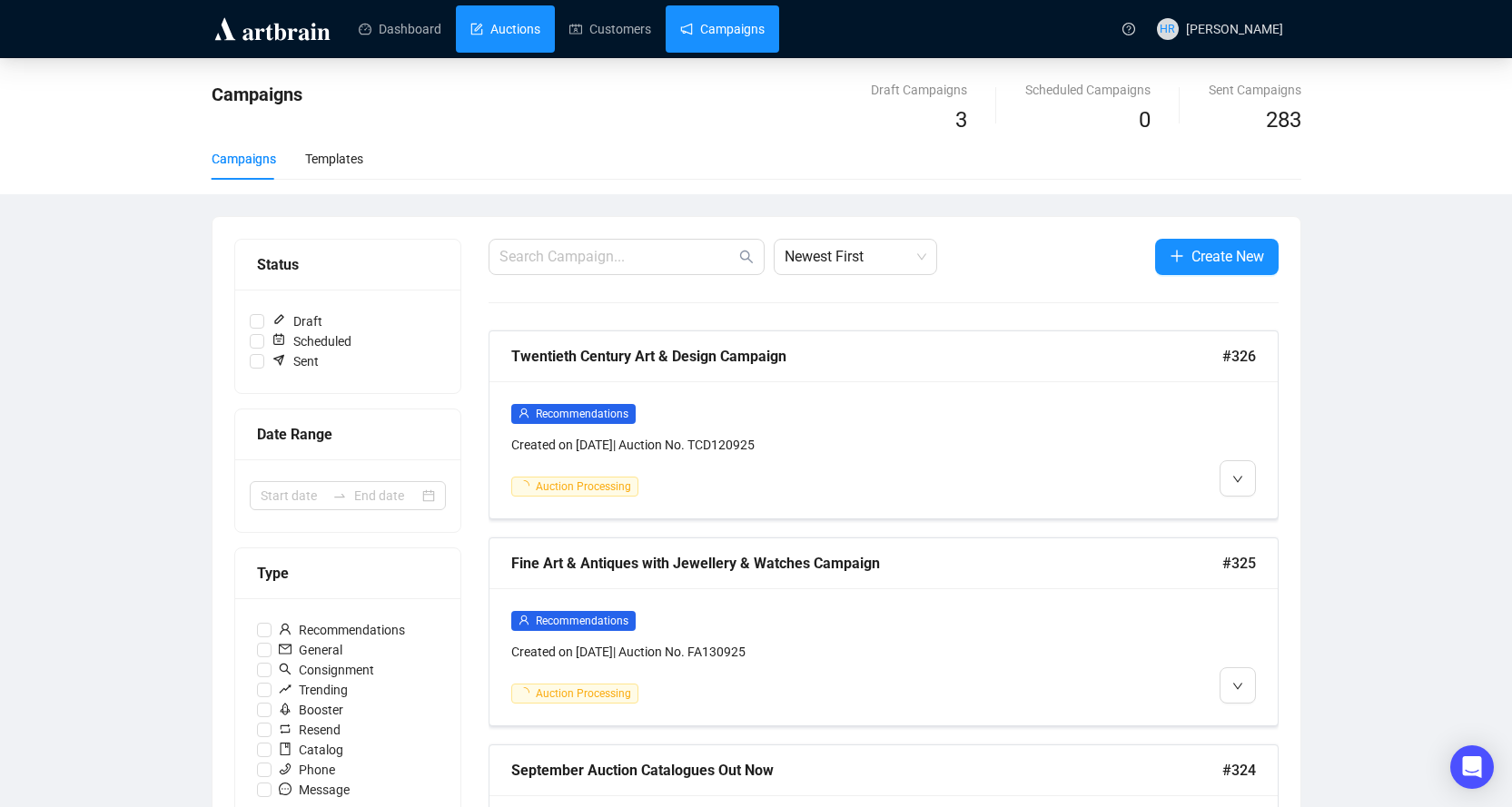
click at [506, 27] on link "Auctions" at bounding box center [505, 29] width 70 height 47
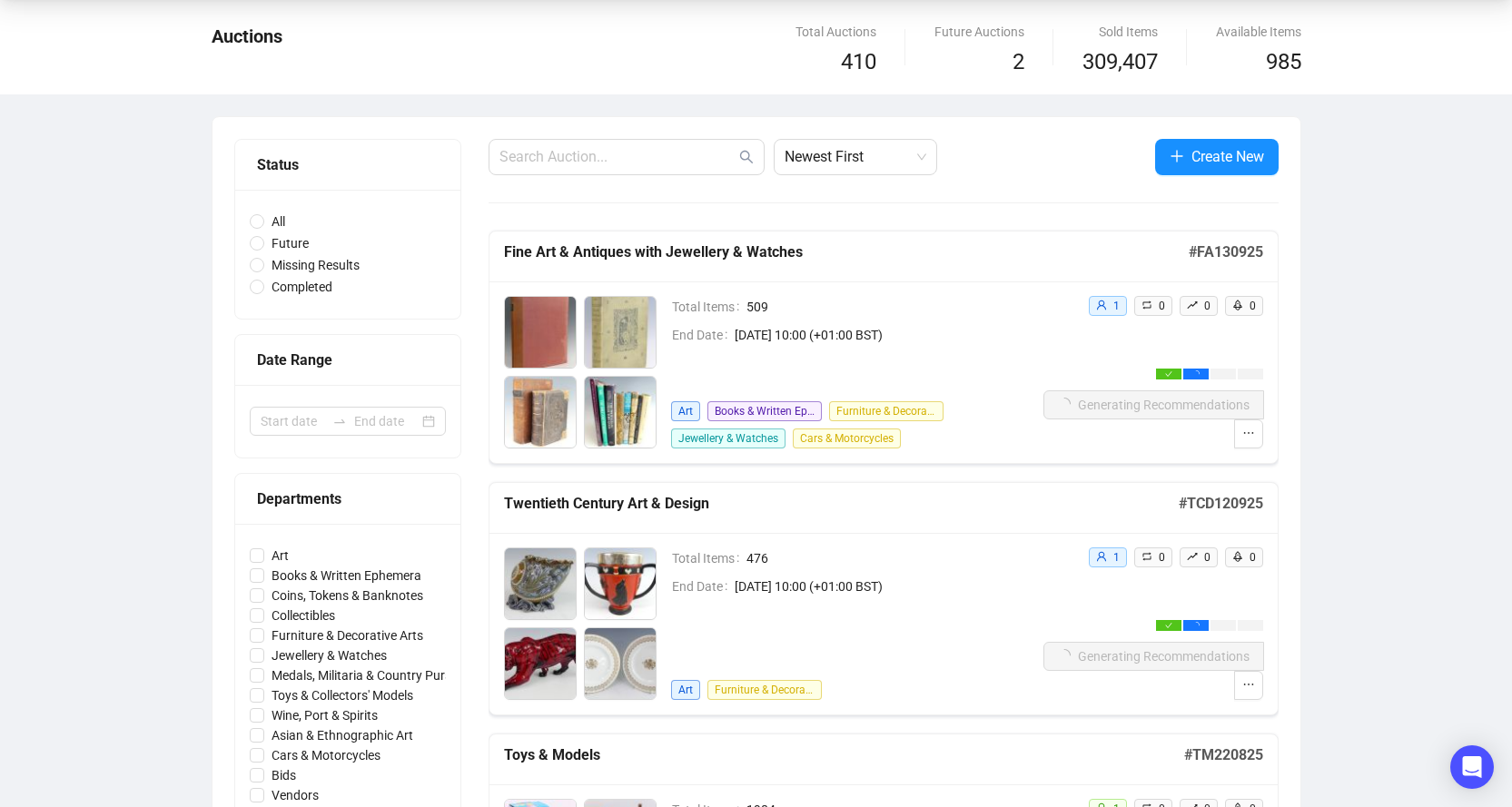
scroll to position [91, 0]
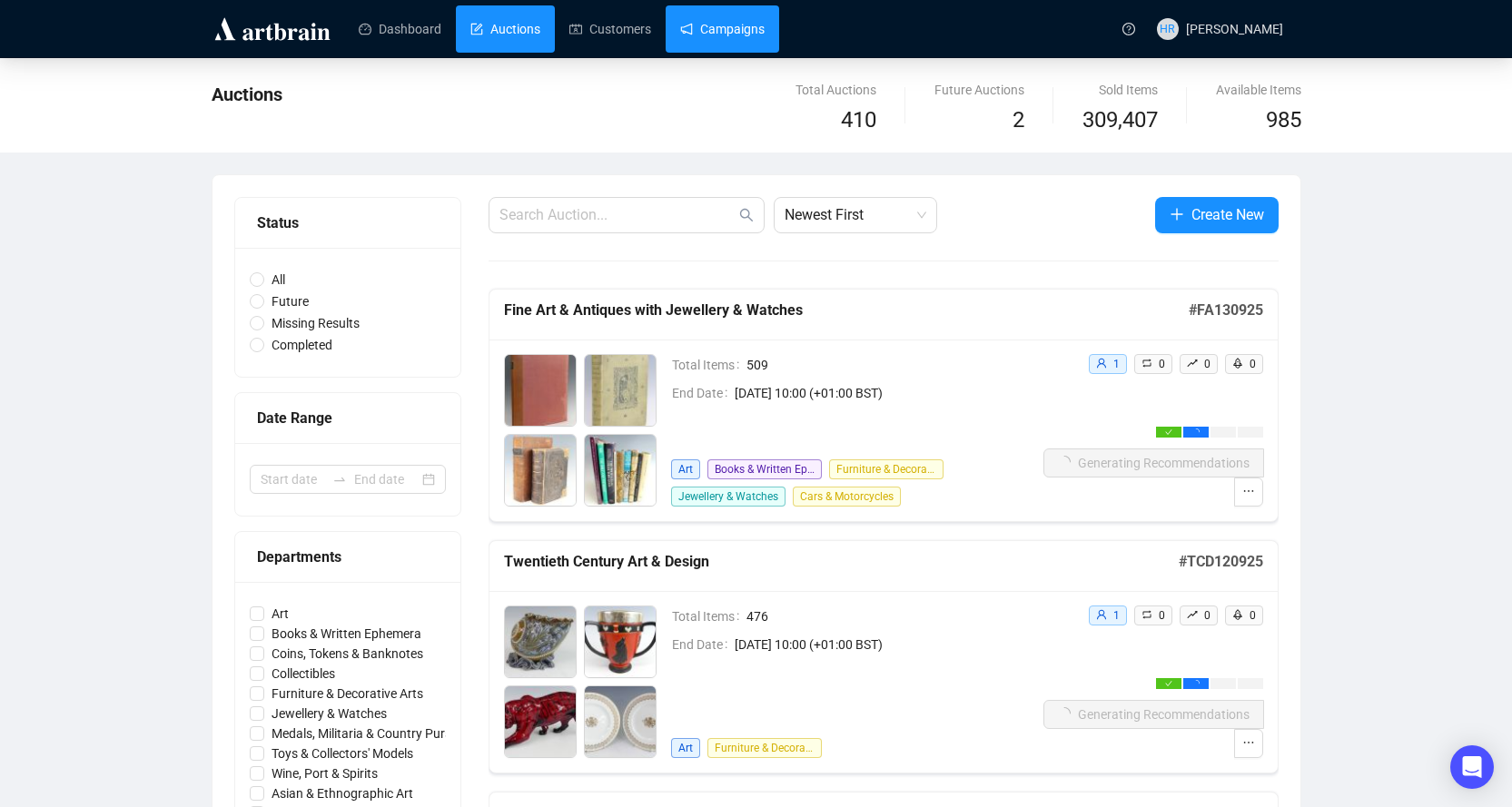
click at [736, 13] on link "Campaigns" at bounding box center [722, 29] width 85 height 47
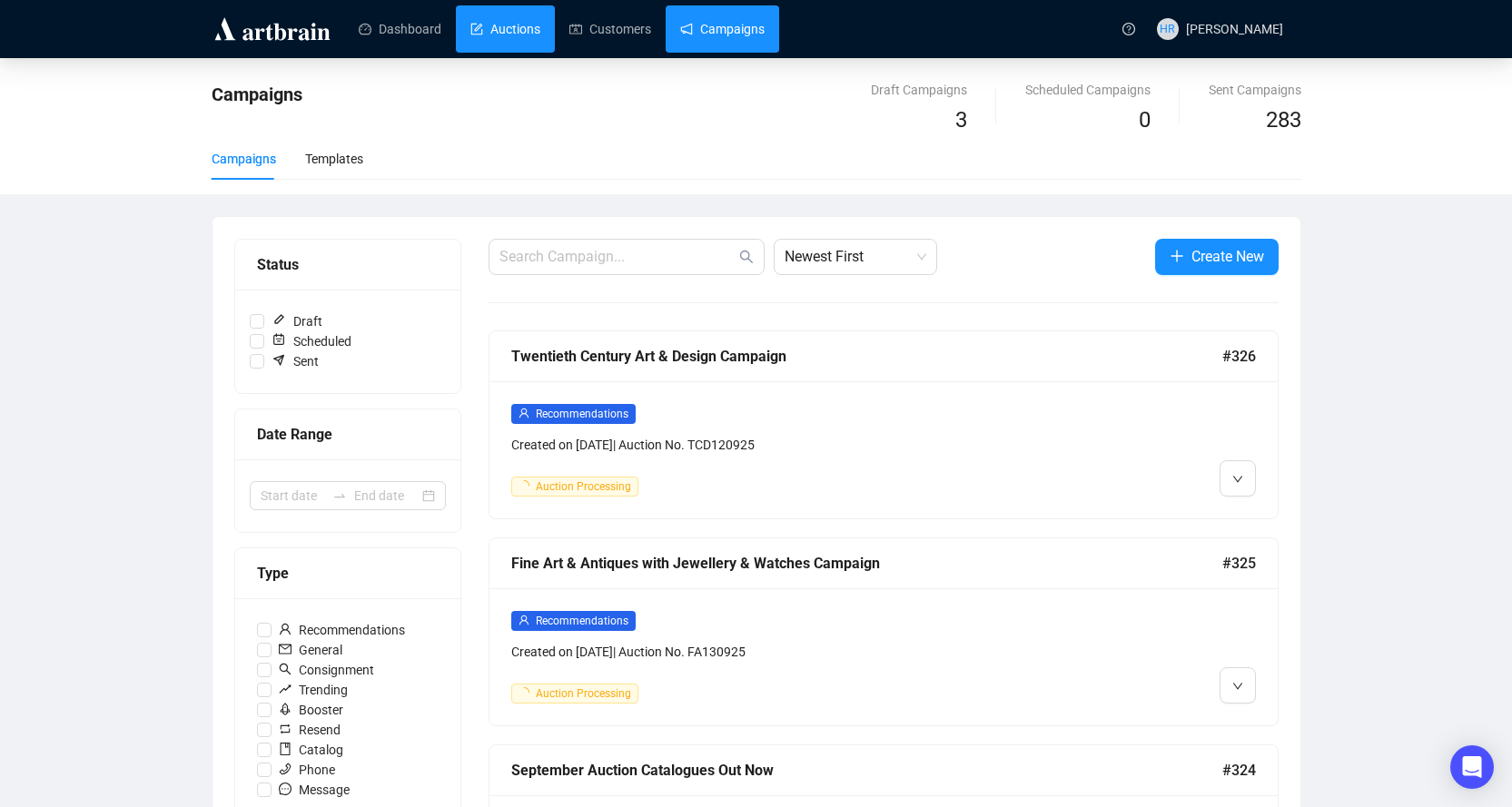
click at [496, 37] on link "Auctions" at bounding box center [505, 29] width 70 height 47
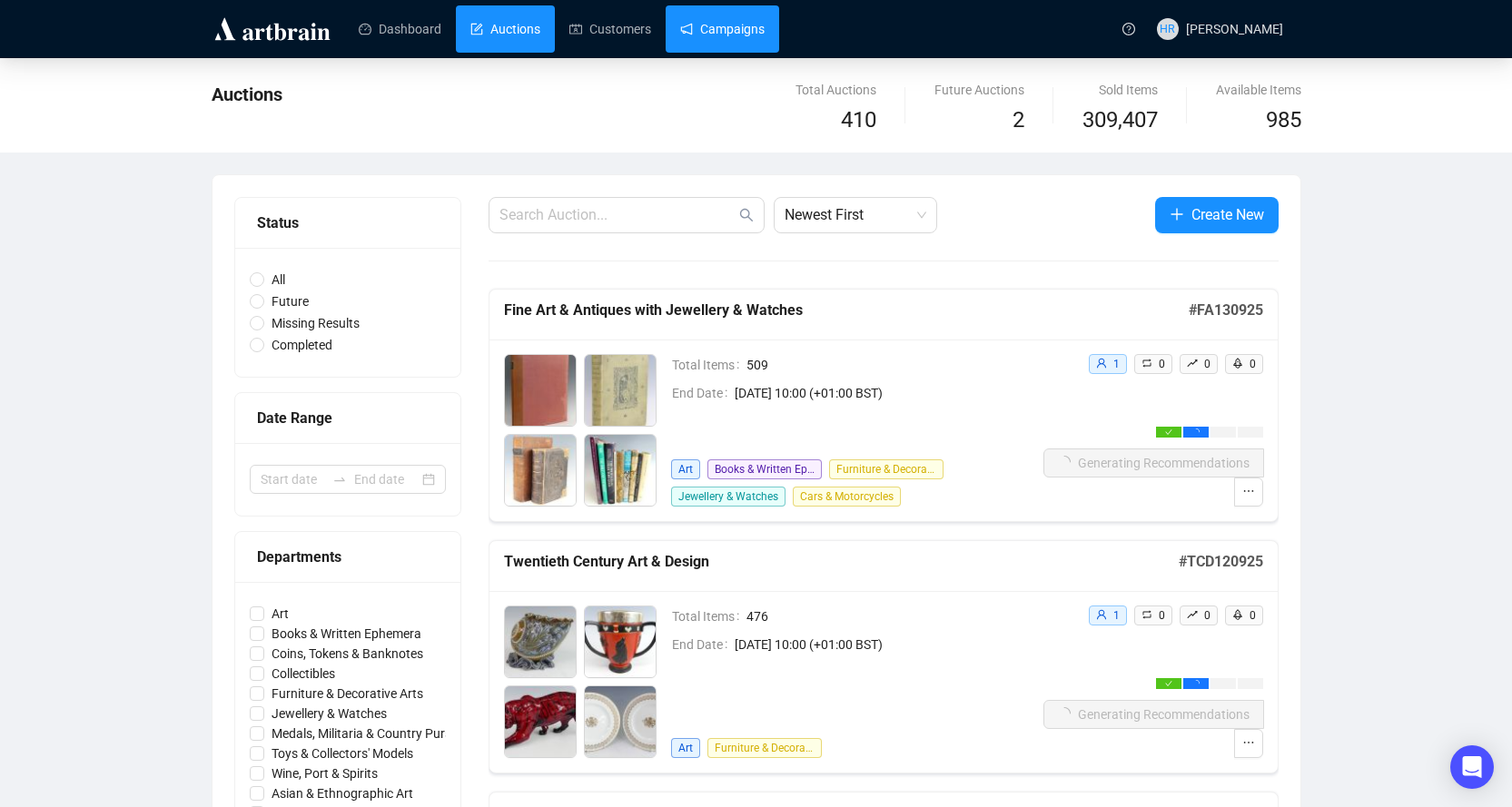
click at [704, 41] on link "Campaigns" at bounding box center [722, 29] width 85 height 47
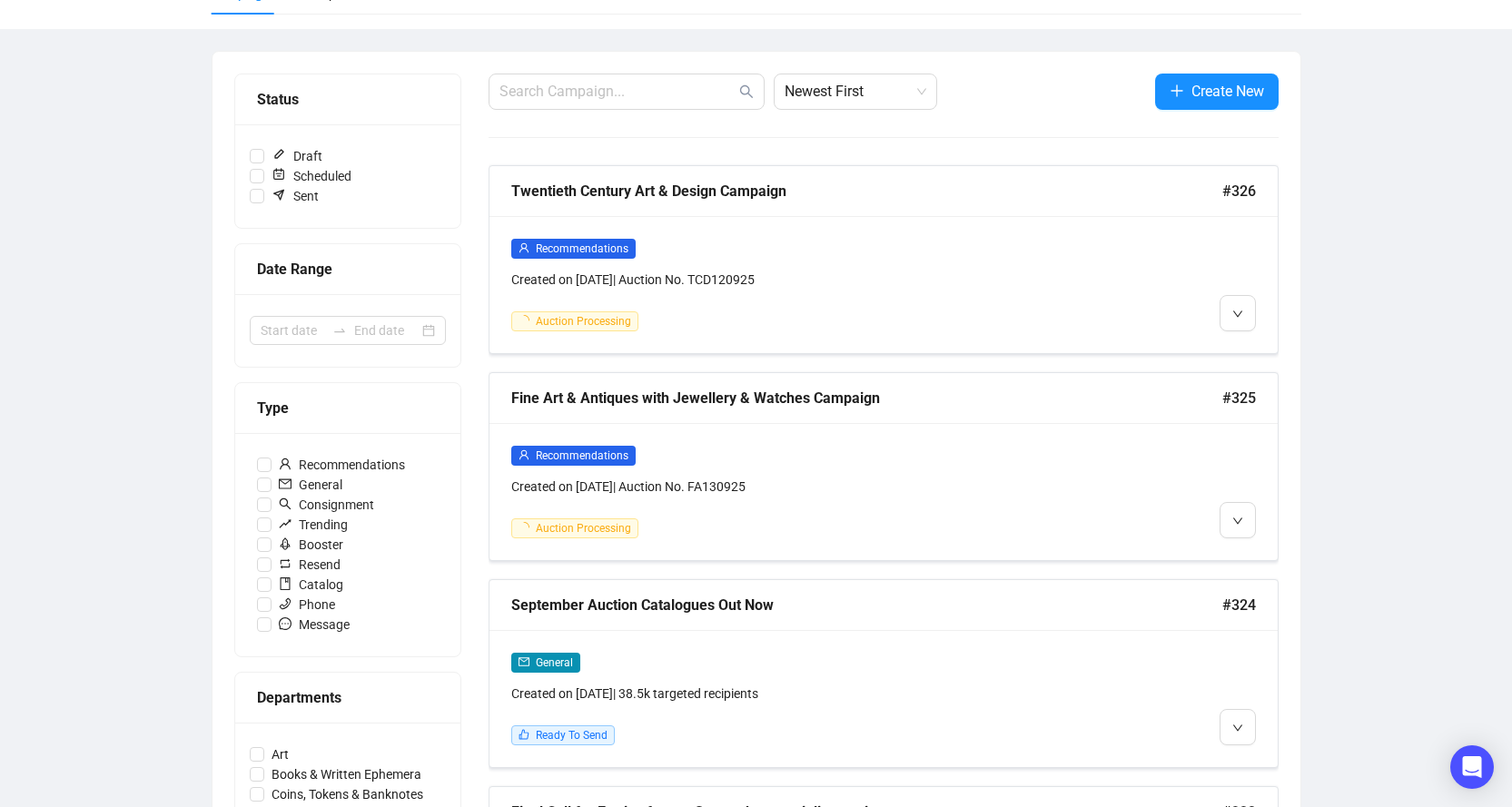
scroll to position [182, 0]
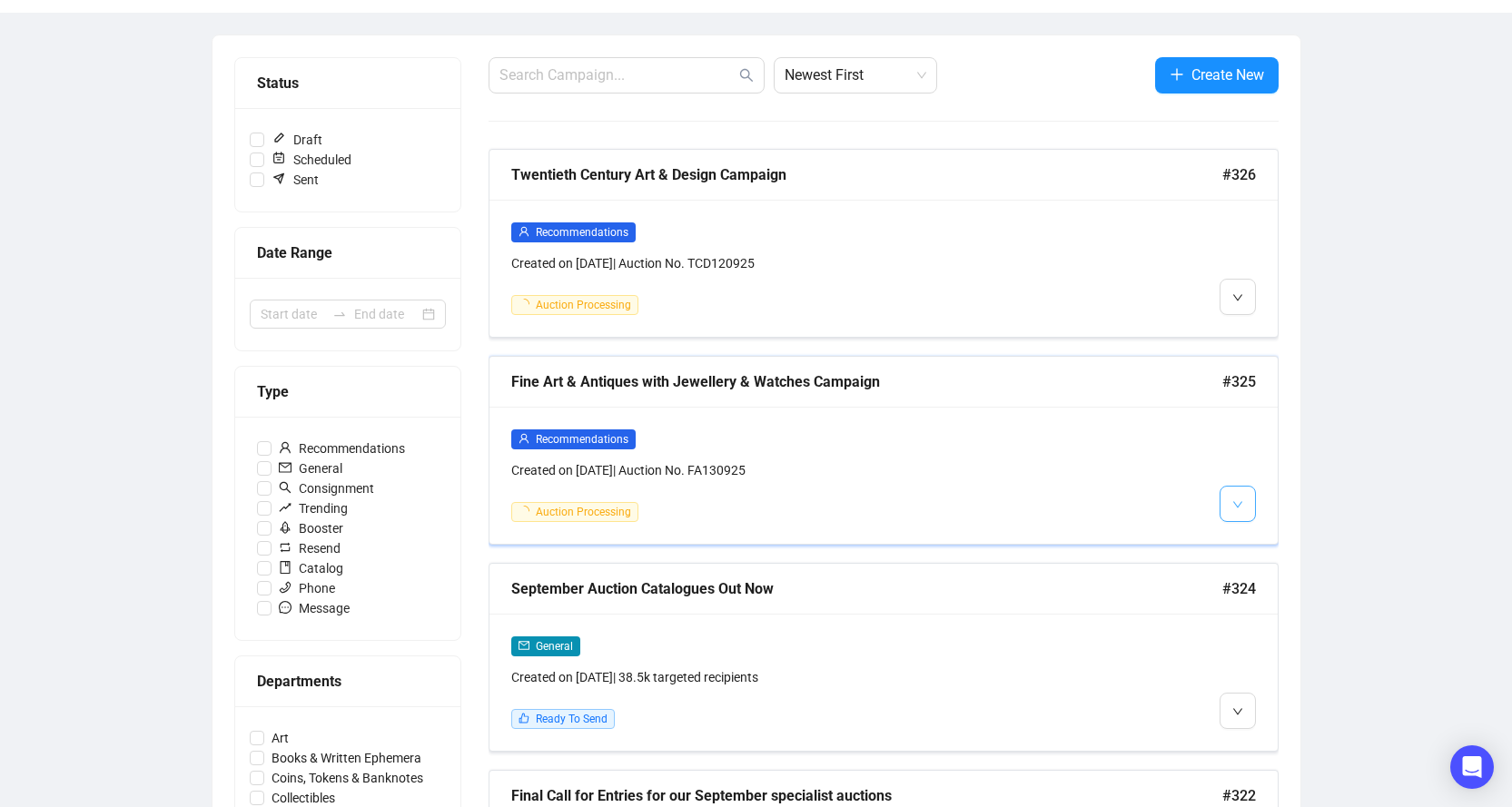
click at [1246, 504] on button "button" at bounding box center [1237, 504] width 36 height 36
click at [1250, 534] on li "Edit" at bounding box center [1271, 542] width 96 height 29
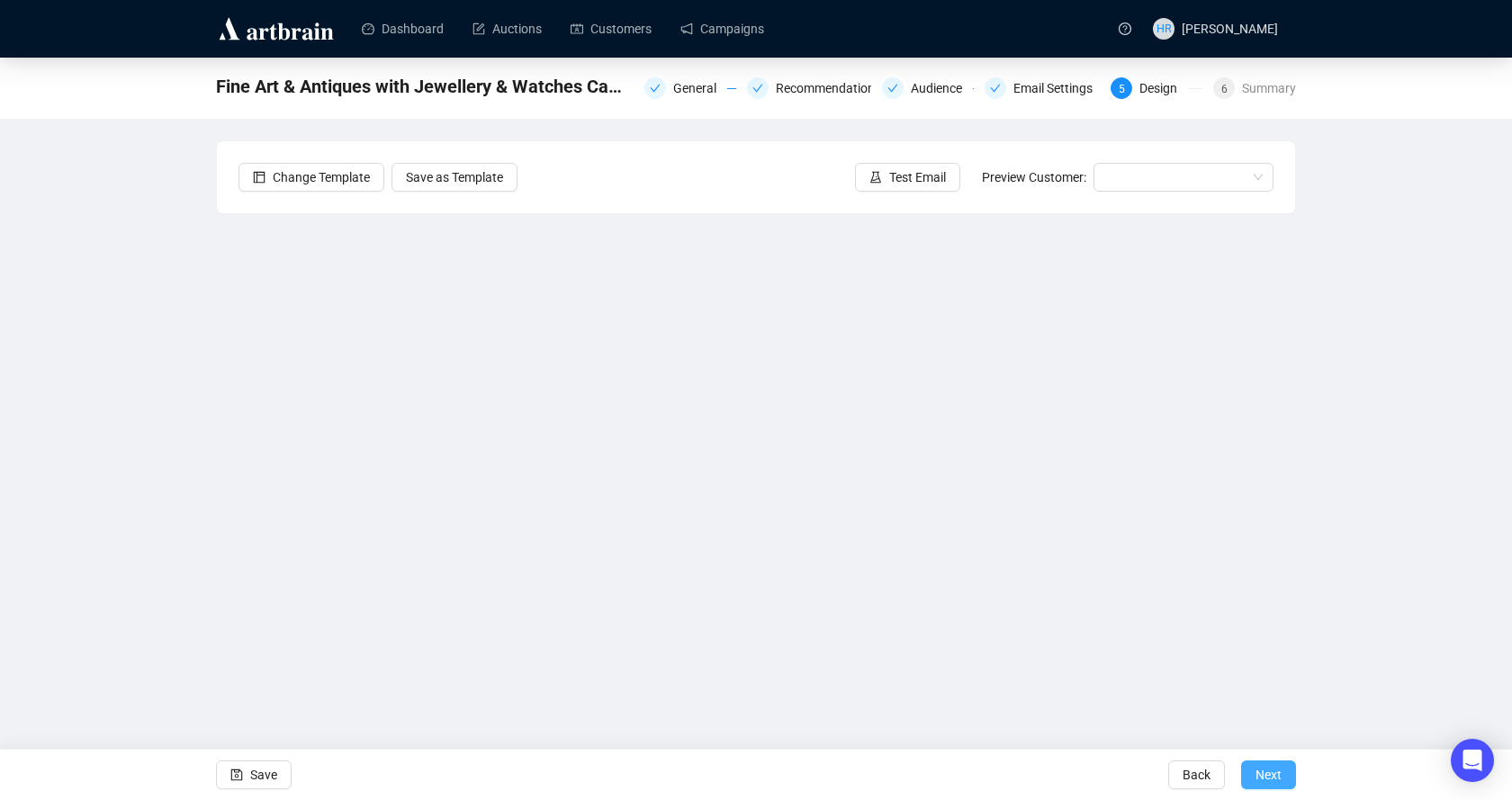
click at [1271, 773] on span "Next" at bounding box center [1268, 774] width 26 height 51
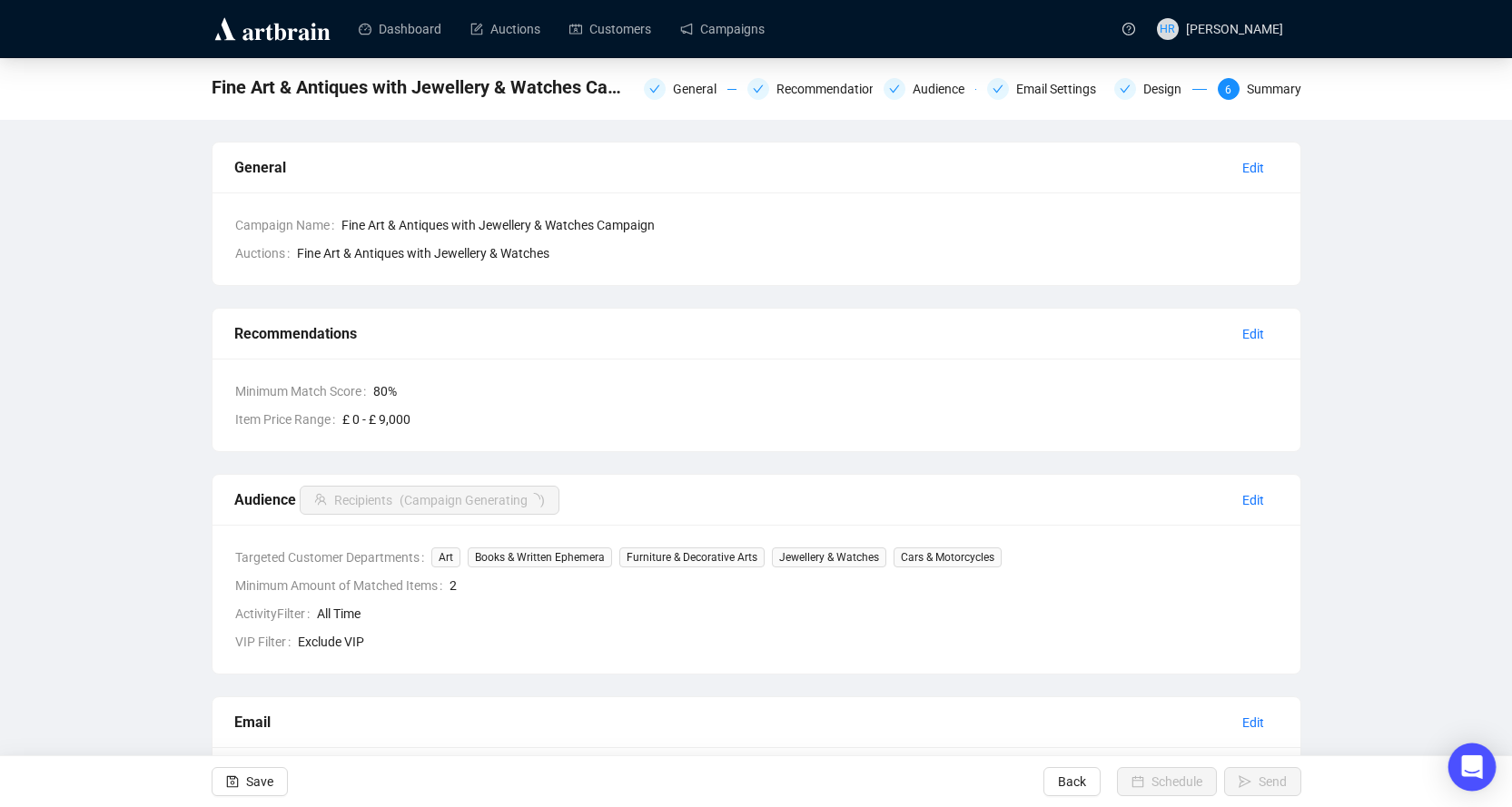
click at [1474, 763] on icon "Open Intercom Messenger" at bounding box center [1471, 766] width 20 height 23
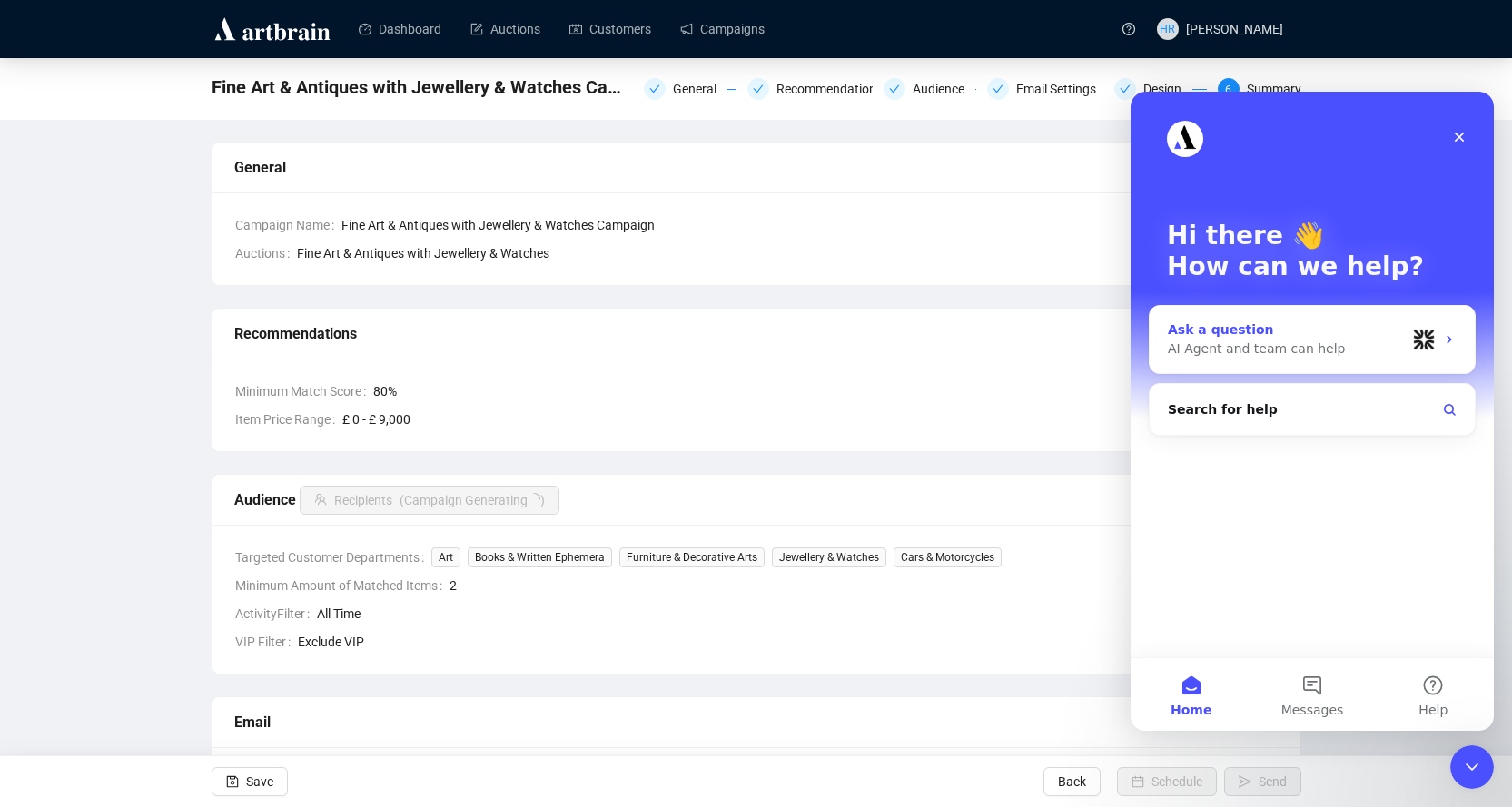
click at [1187, 316] on div "Ask a question AI Agent and team can help" at bounding box center [1312, 340] width 325 height 67
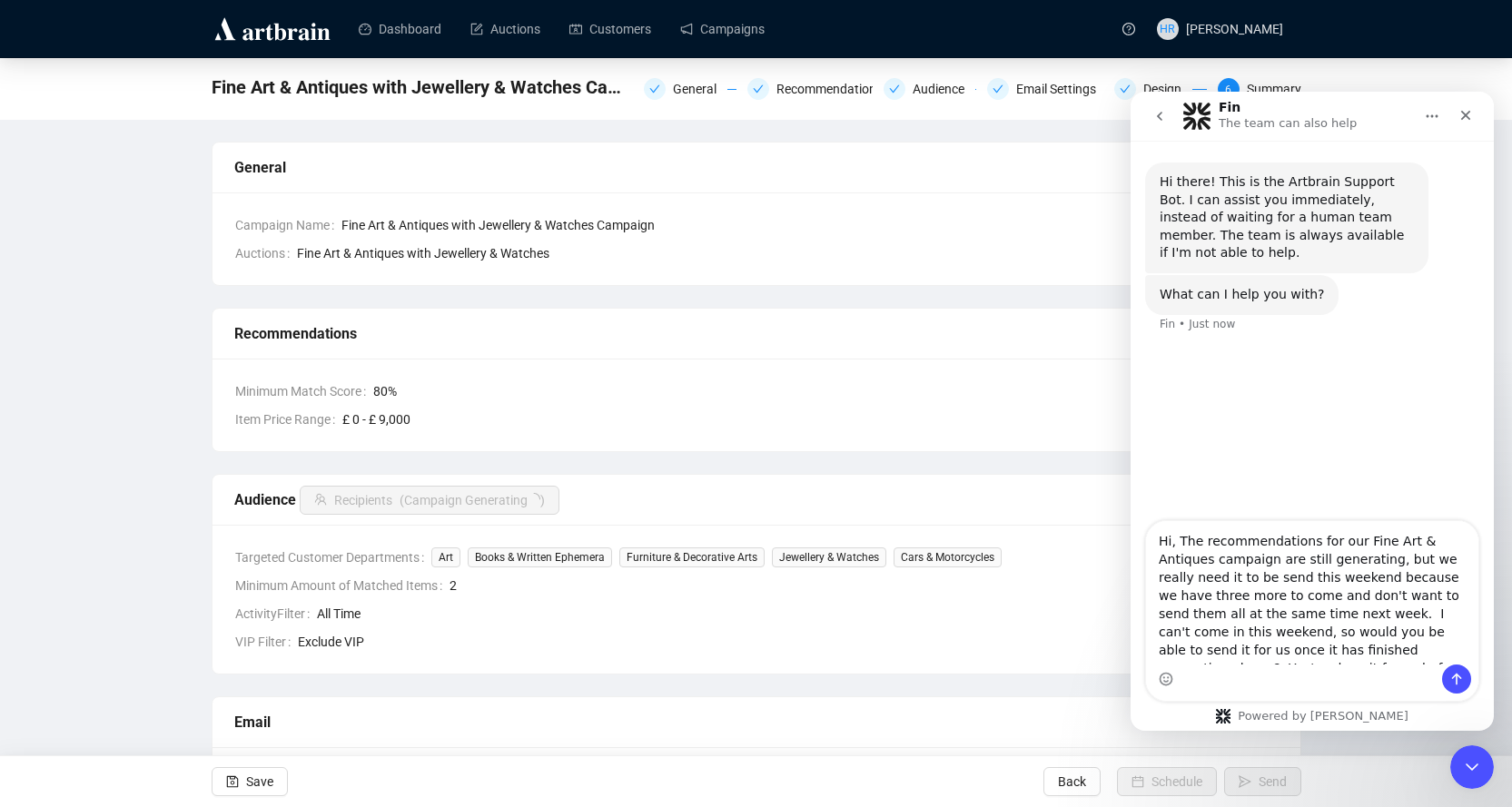
scroll to position [12, 0]
click at [1257, 567] on textarea "Hi, The recommendations for our Fine Art & Antiques campaign are still generati…" at bounding box center [1312, 593] width 332 height 143
type textarea "Hi, The recommendations for our Fine Art & Antiques campaign are still generati…"
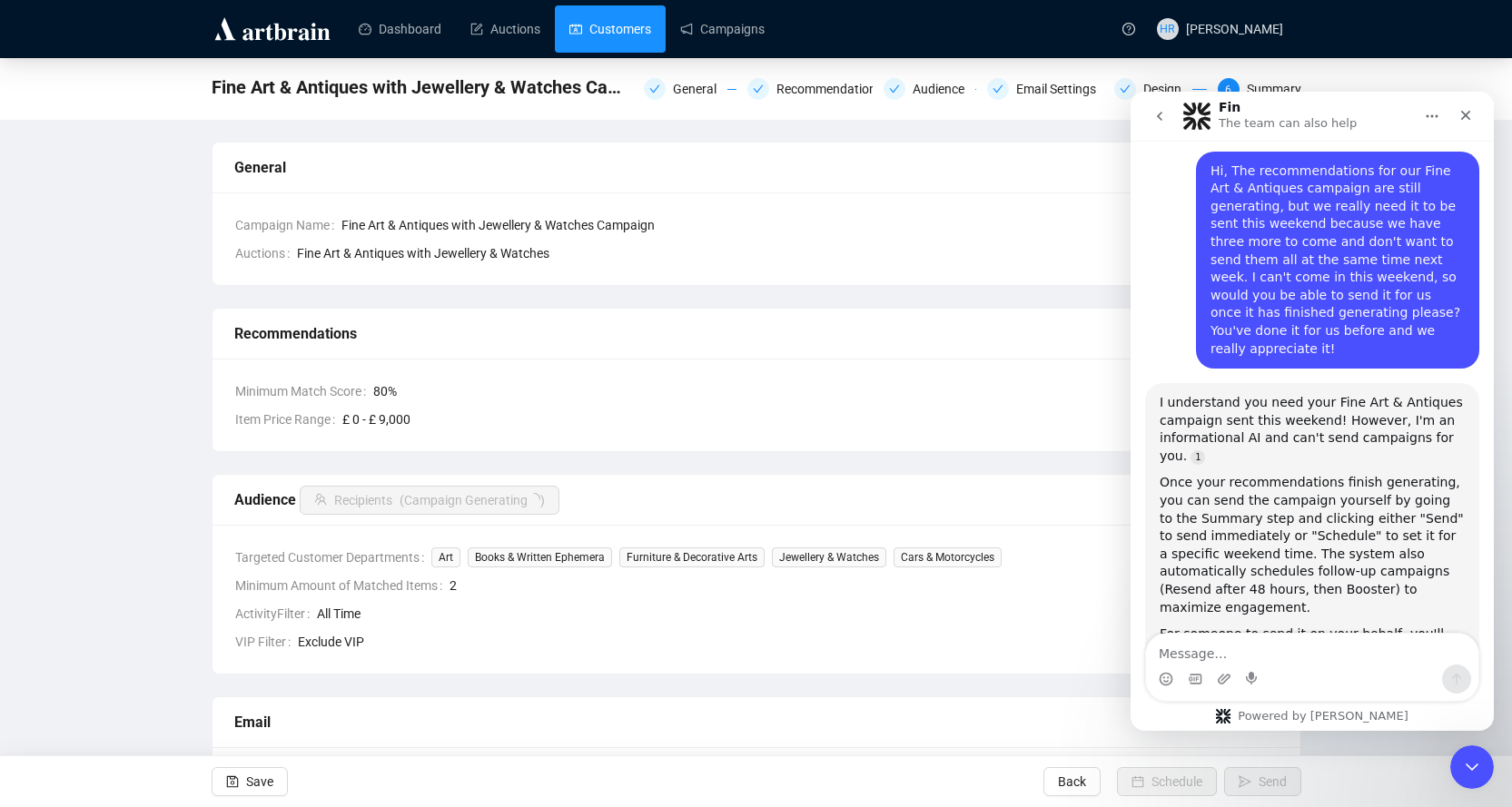
scroll to position [218, 0]
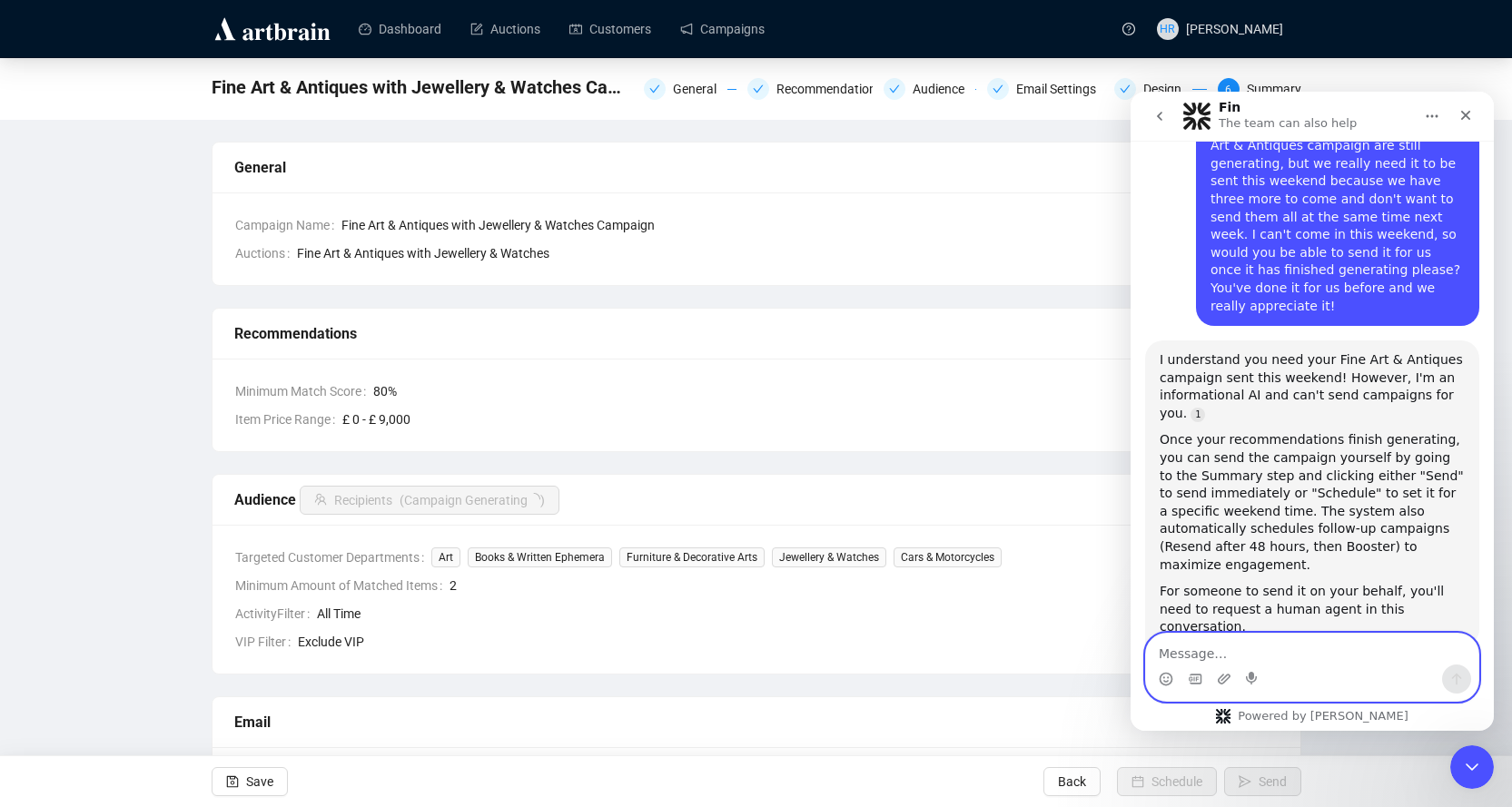
click at [1225, 652] on textarea "Message…" at bounding box center [1312, 649] width 332 height 31
type textarea "Human please!"
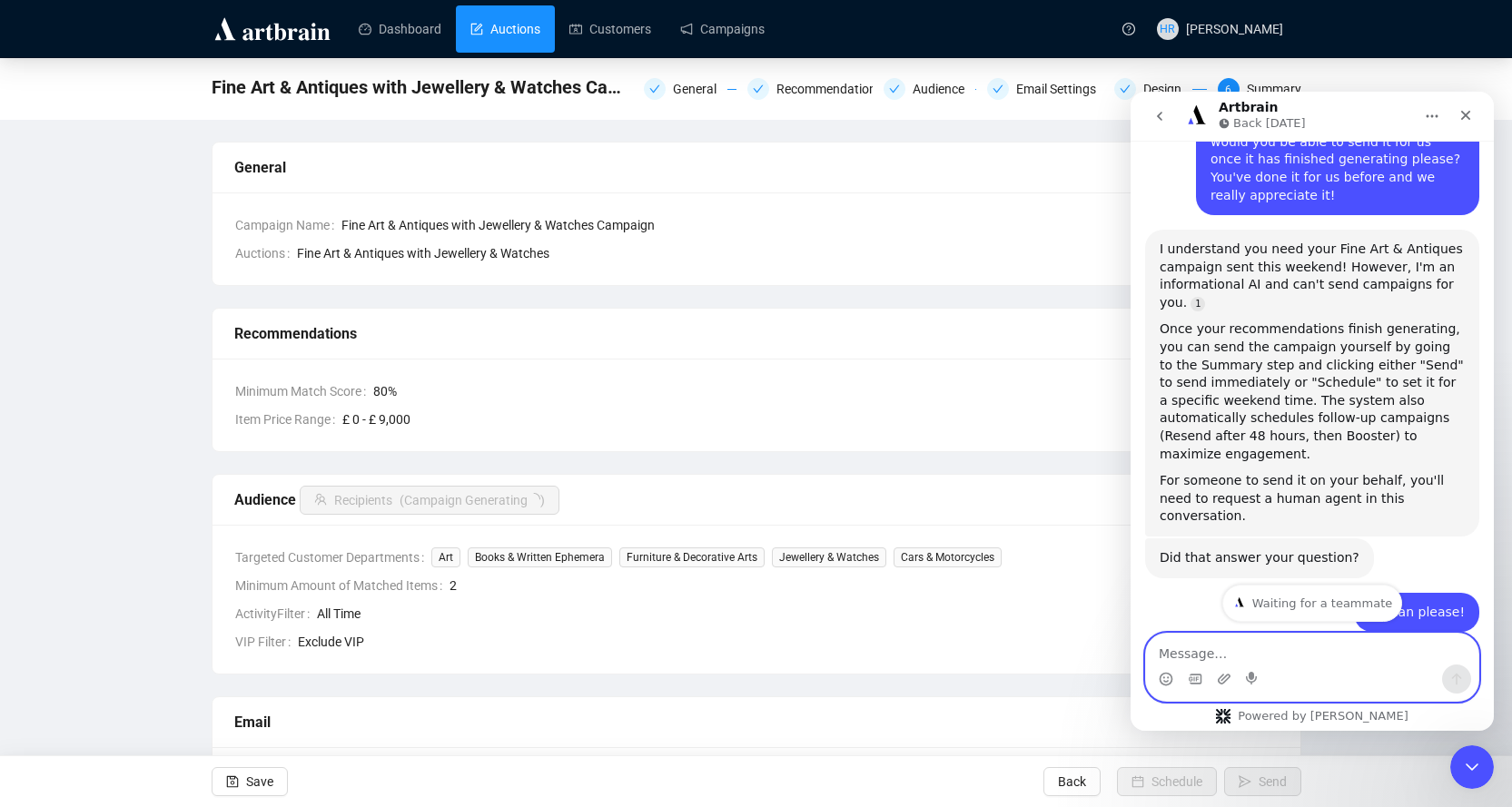
scroll to position [357, 0]
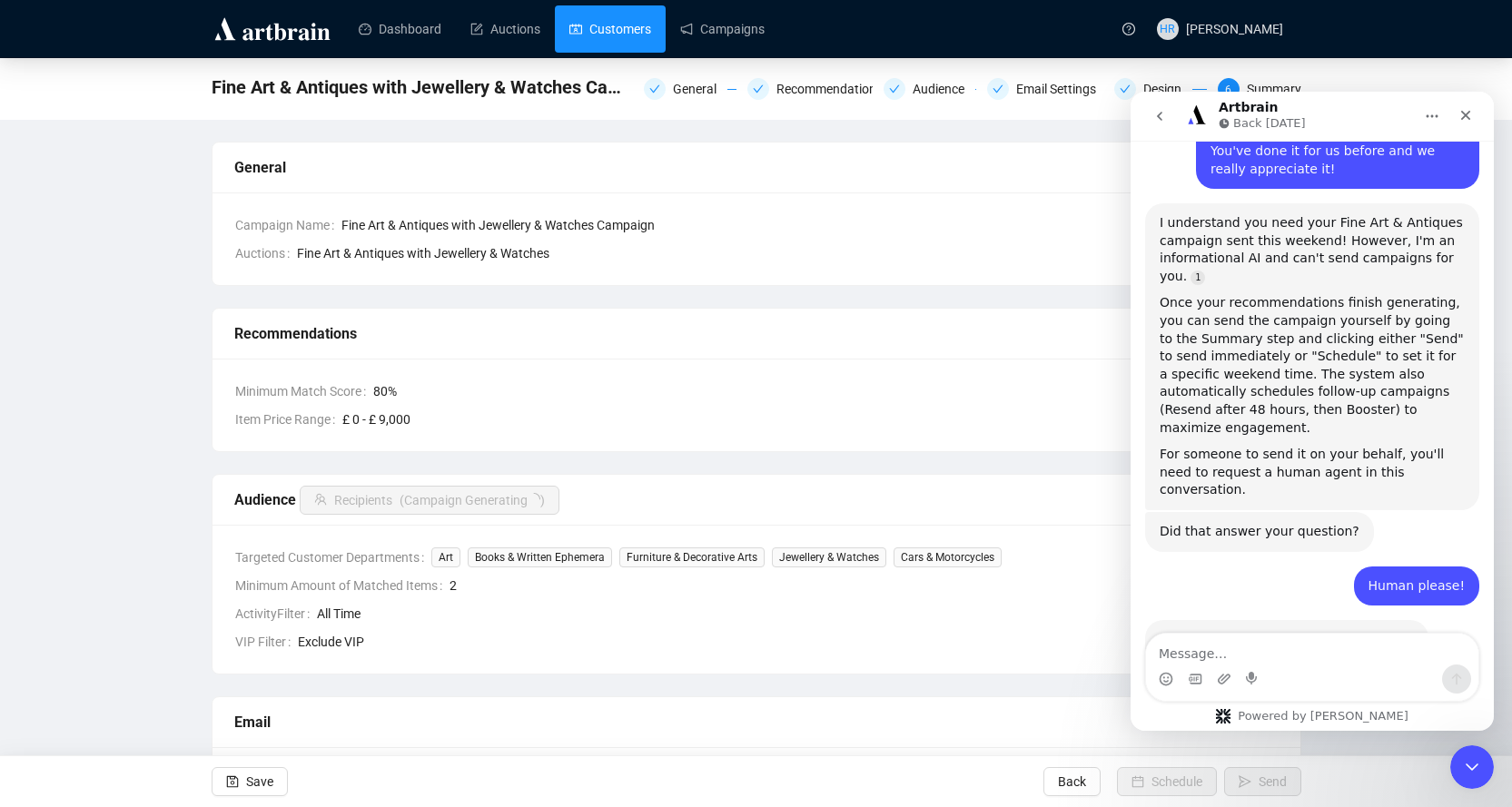
click at [580, 20] on link "Customers" at bounding box center [610, 29] width 82 height 47
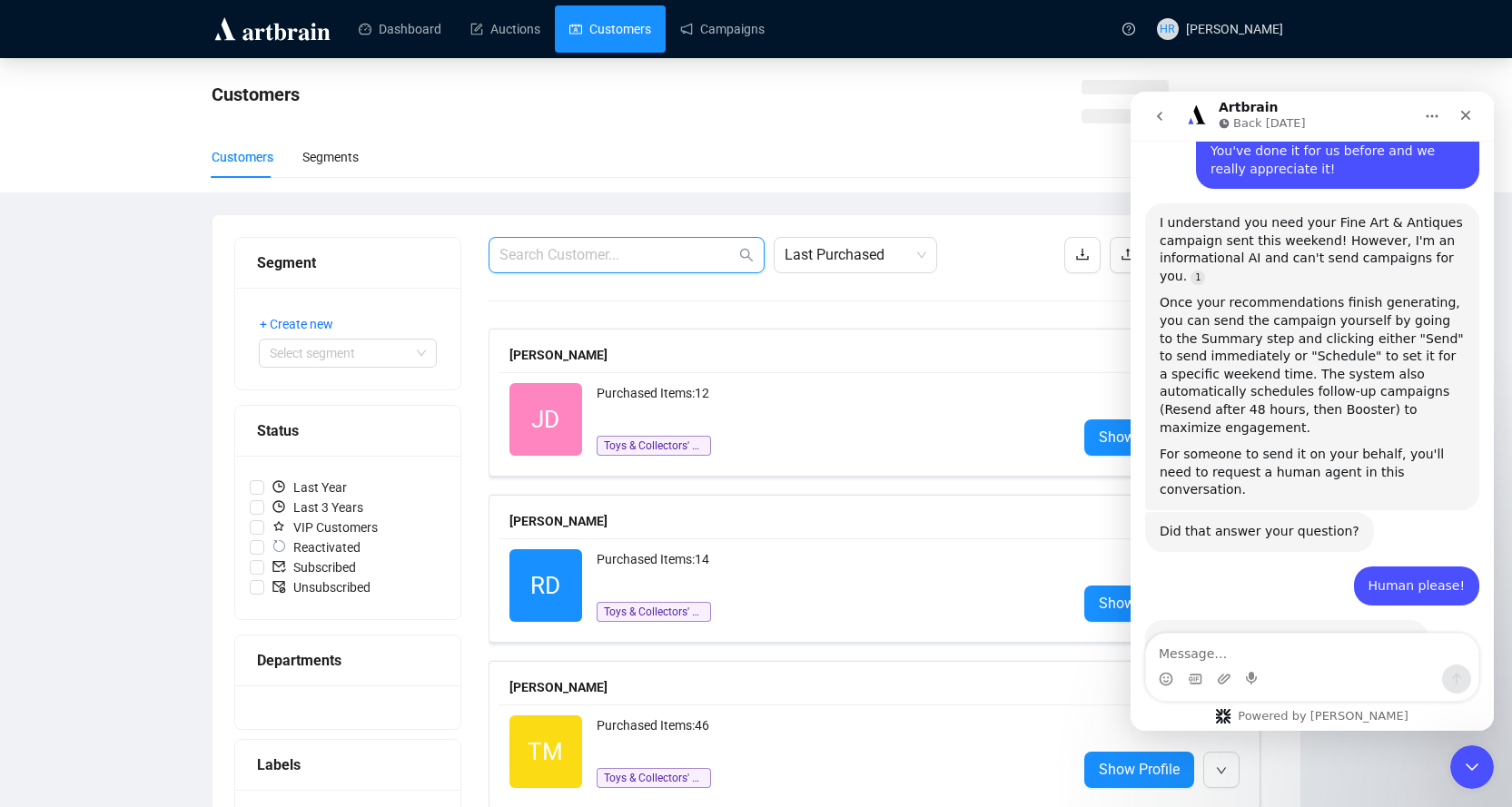
click at [585, 256] on input "text" at bounding box center [617, 254] width 236 height 21
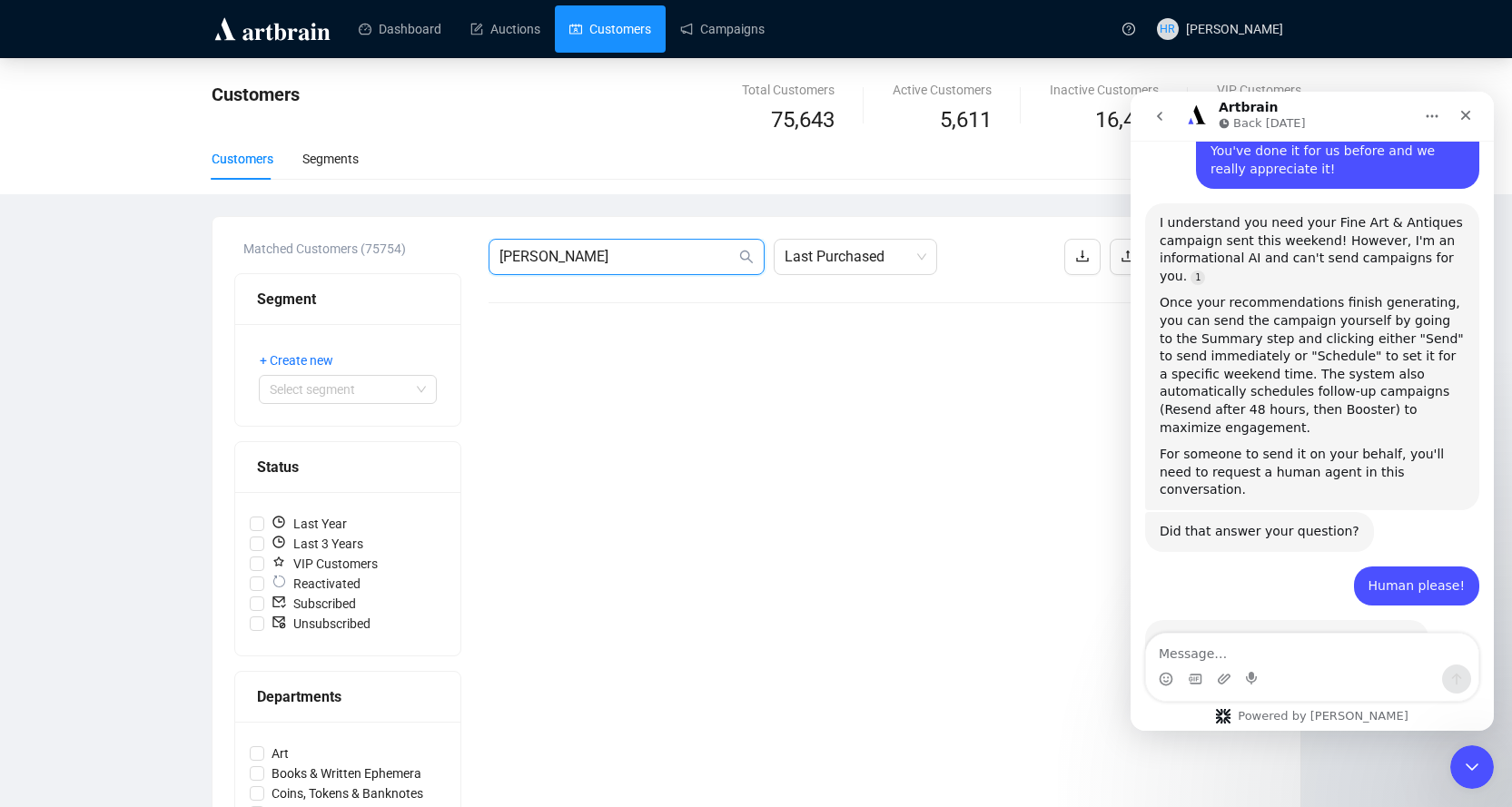
click at [564, 263] on input "[PERSON_NAME]" at bounding box center [617, 256] width 236 height 21
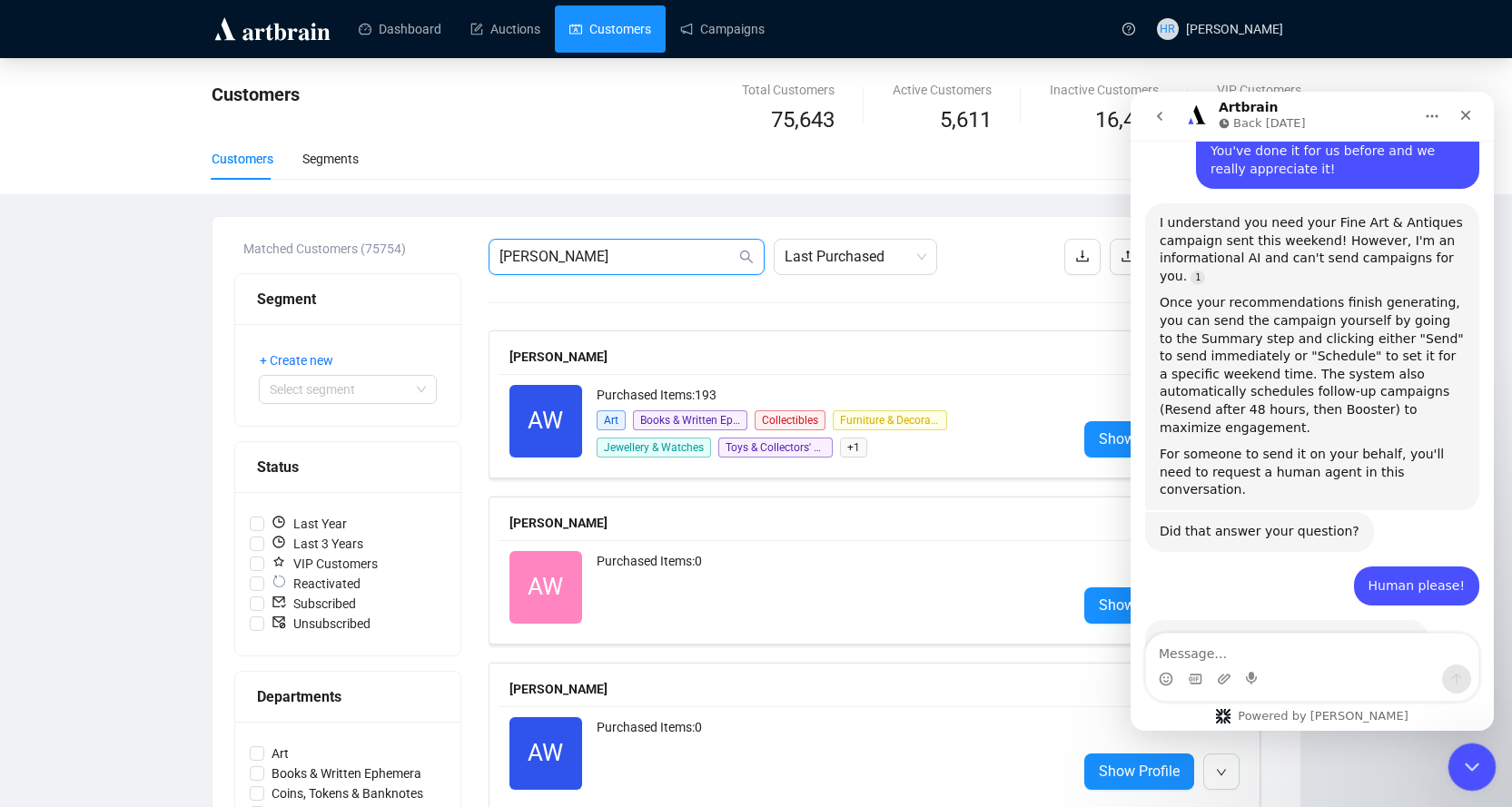
type input "[PERSON_NAME]"
click at [1476, 764] on icon "Close Intercom Messenger" at bounding box center [1468, 763] width 21 height 21
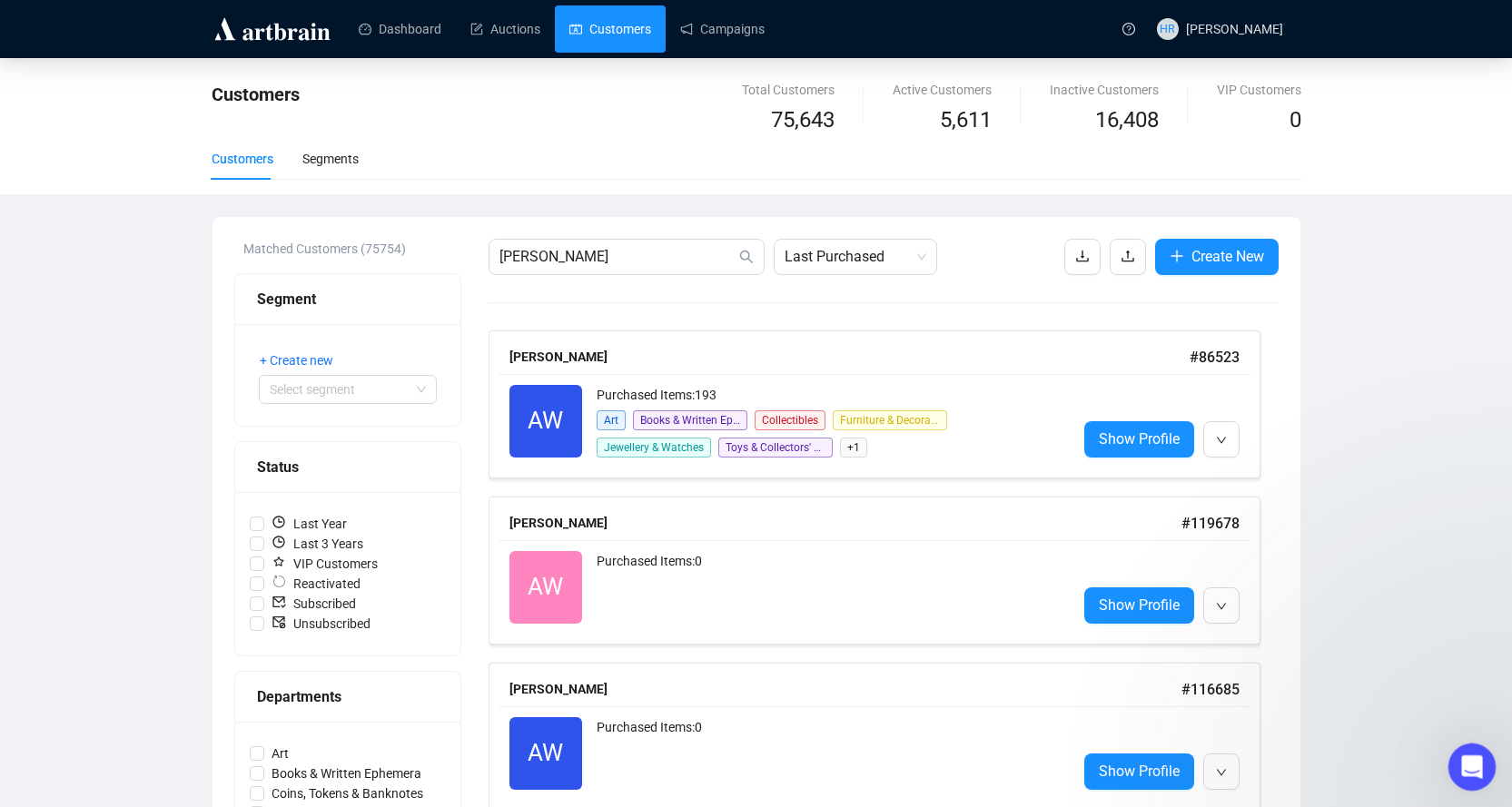
scroll to position [377, 0]
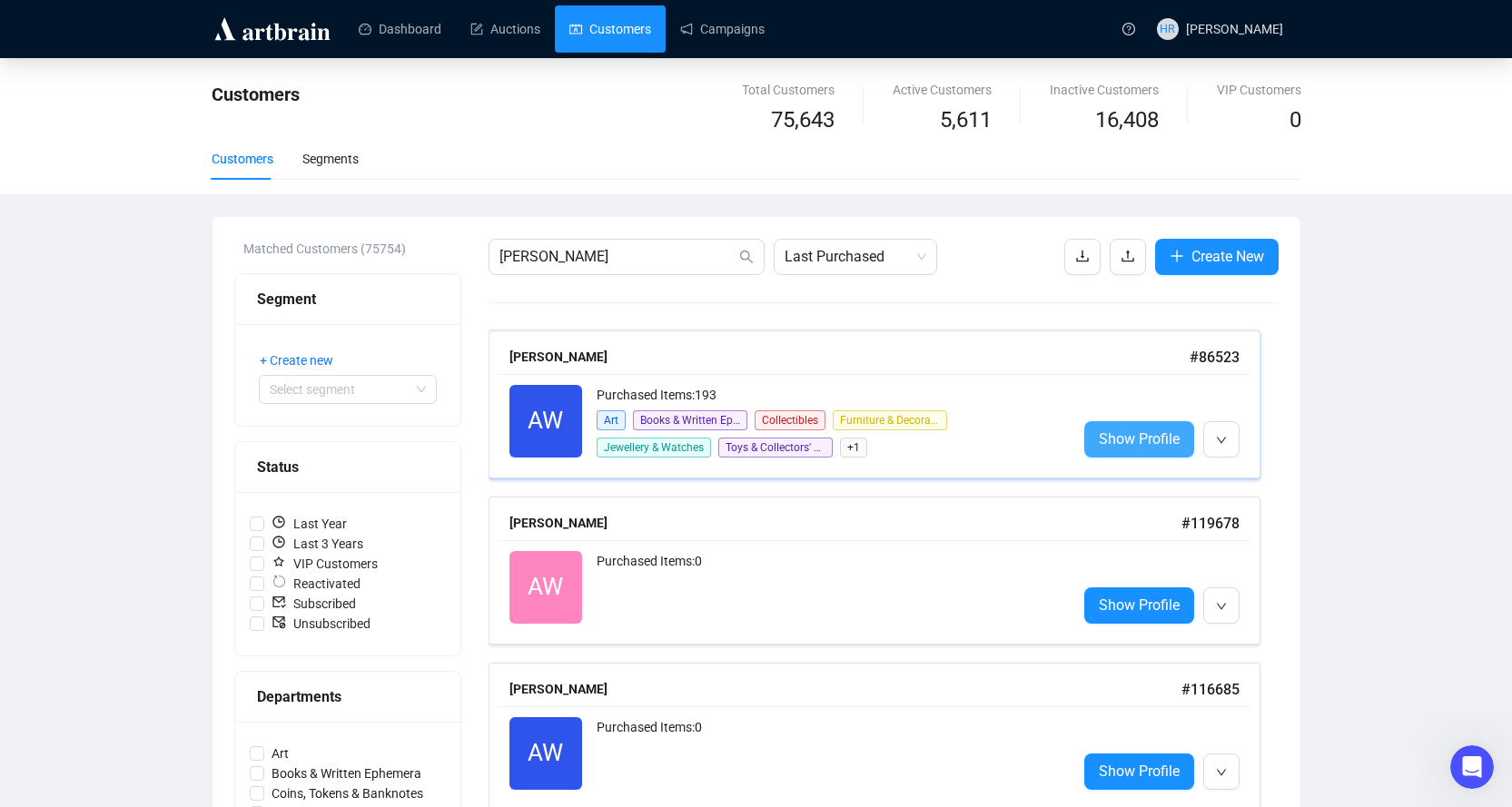
click at [1148, 427] on span "Show Profile" at bounding box center [1139, 438] width 81 height 22
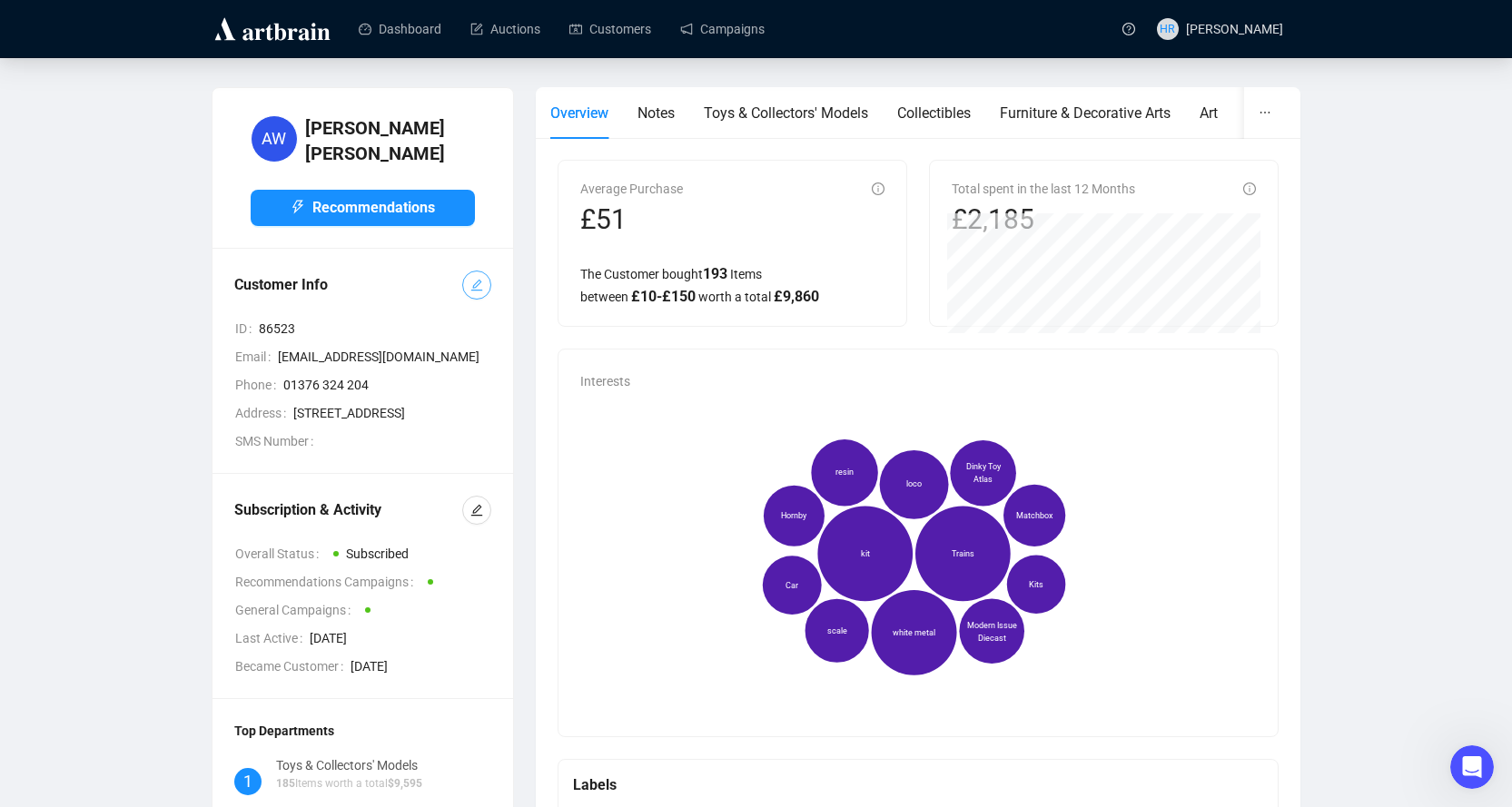
click at [480, 278] on icon "edit" at bounding box center [477, 285] width 13 height 13
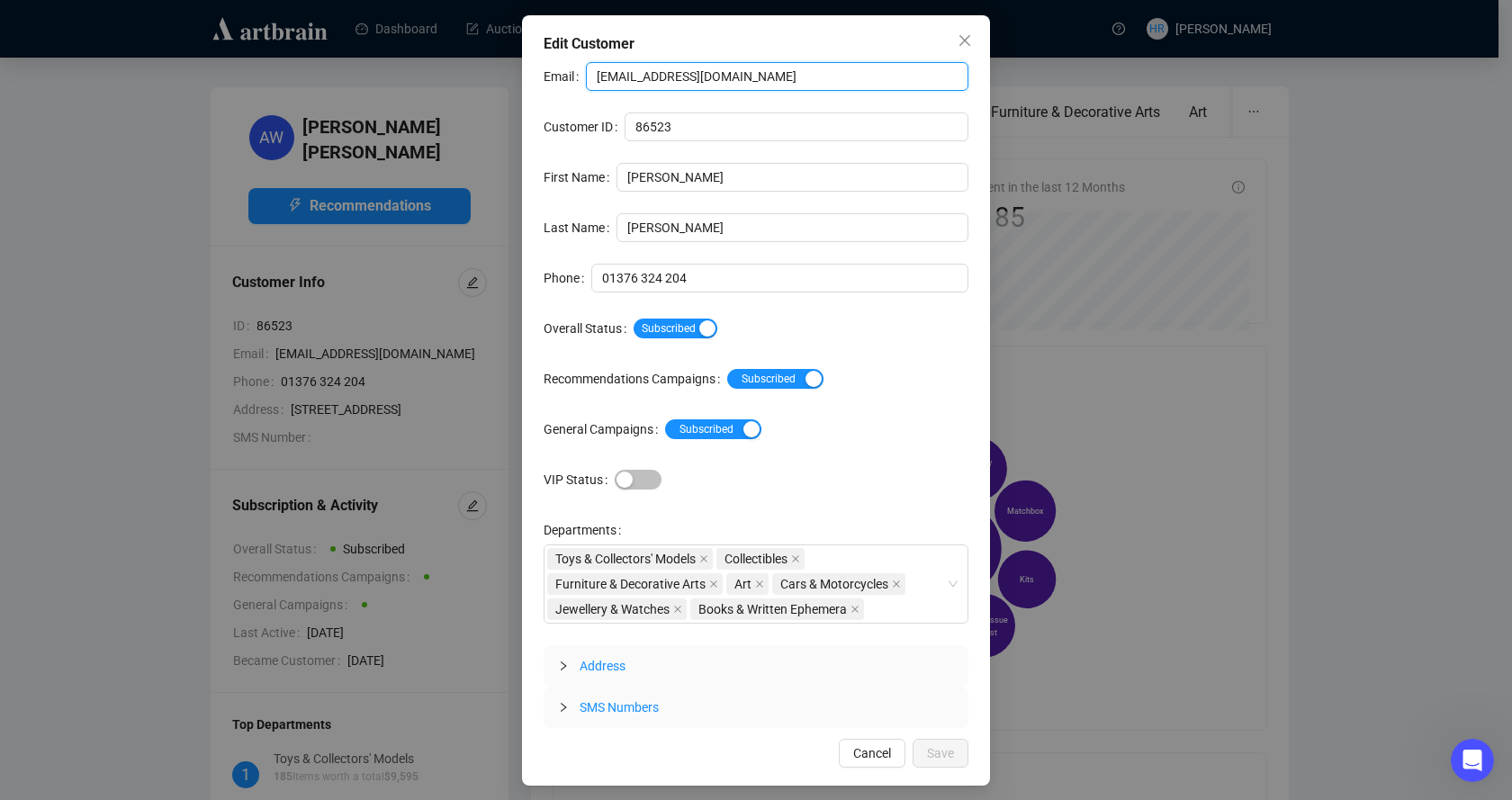
drag, startPoint x: 716, startPoint y: 82, endPoint x: 346, endPoint y: 35, distance: 373.0
click at [350, 38] on div "Edit Customer Email [EMAIL_ADDRESS][DOMAIN_NAME] Customer ID 86523 First Name […" at bounding box center [756, 400] width 1512 height 800
paste input "[EMAIL_ADDRESS][DOMAIN_NAME]"
type input "[EMAIL_ADDRESS][DOMAIN_NAME]"
click at [930, 746] on span "Save" at bounding box center [940, 752] width 27 height 19
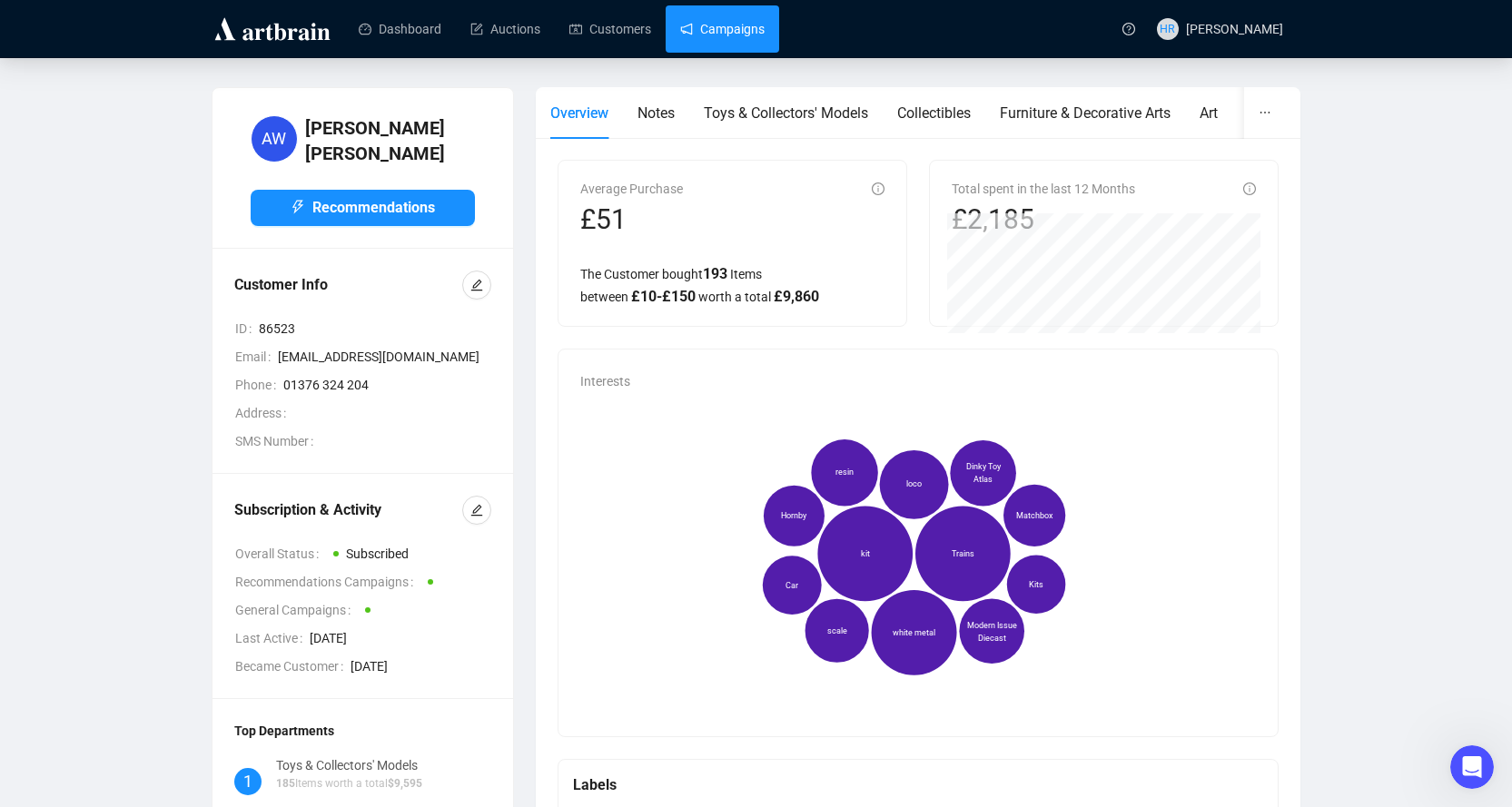
click at [682, 24] on link "Campaigns" at bounding box center [722, 29] width 85 height 47
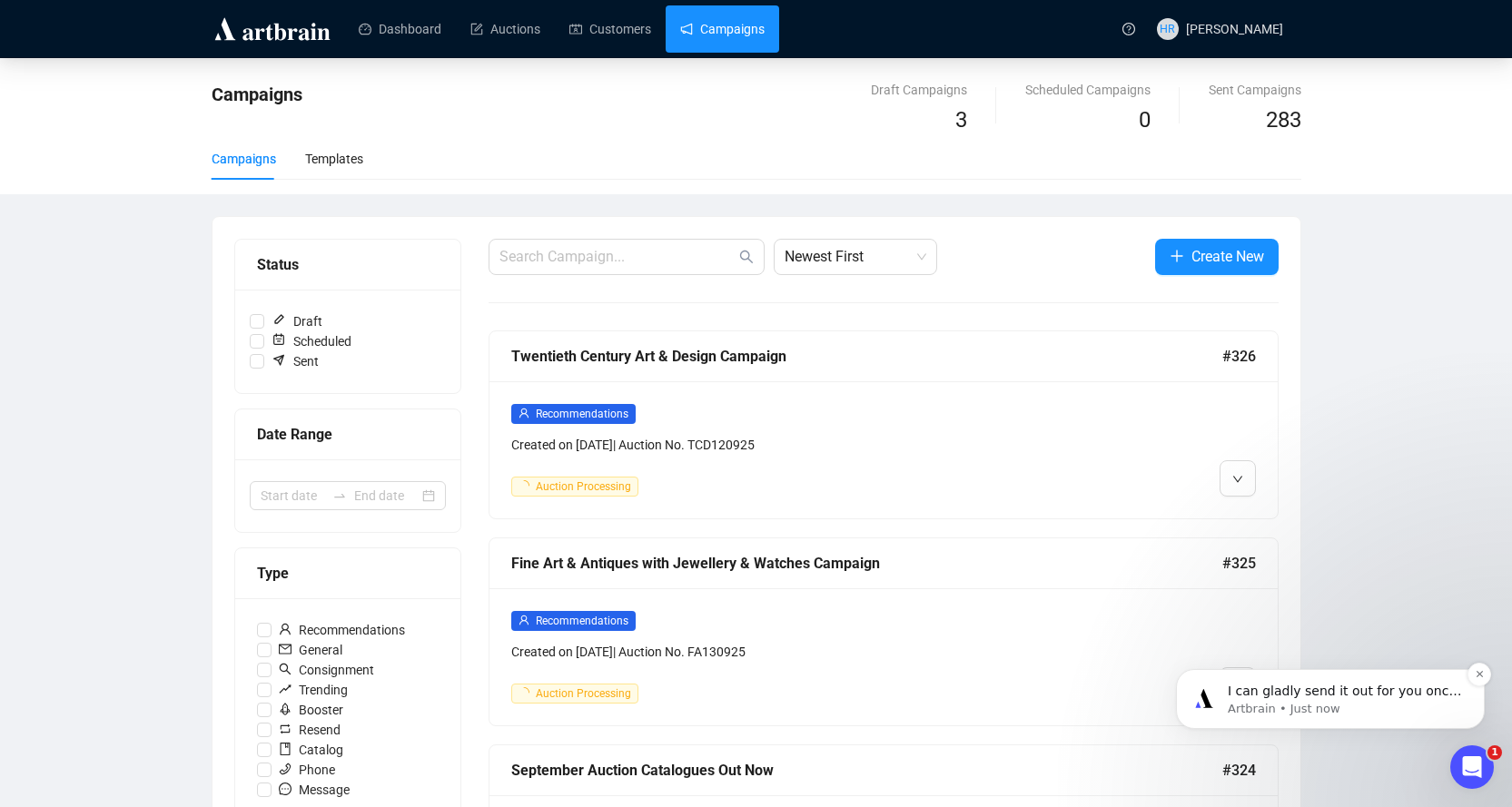
click at [1352, 706] on p "Artbrain • Just now" at bounding box center [1344, 709] width 235 height 17
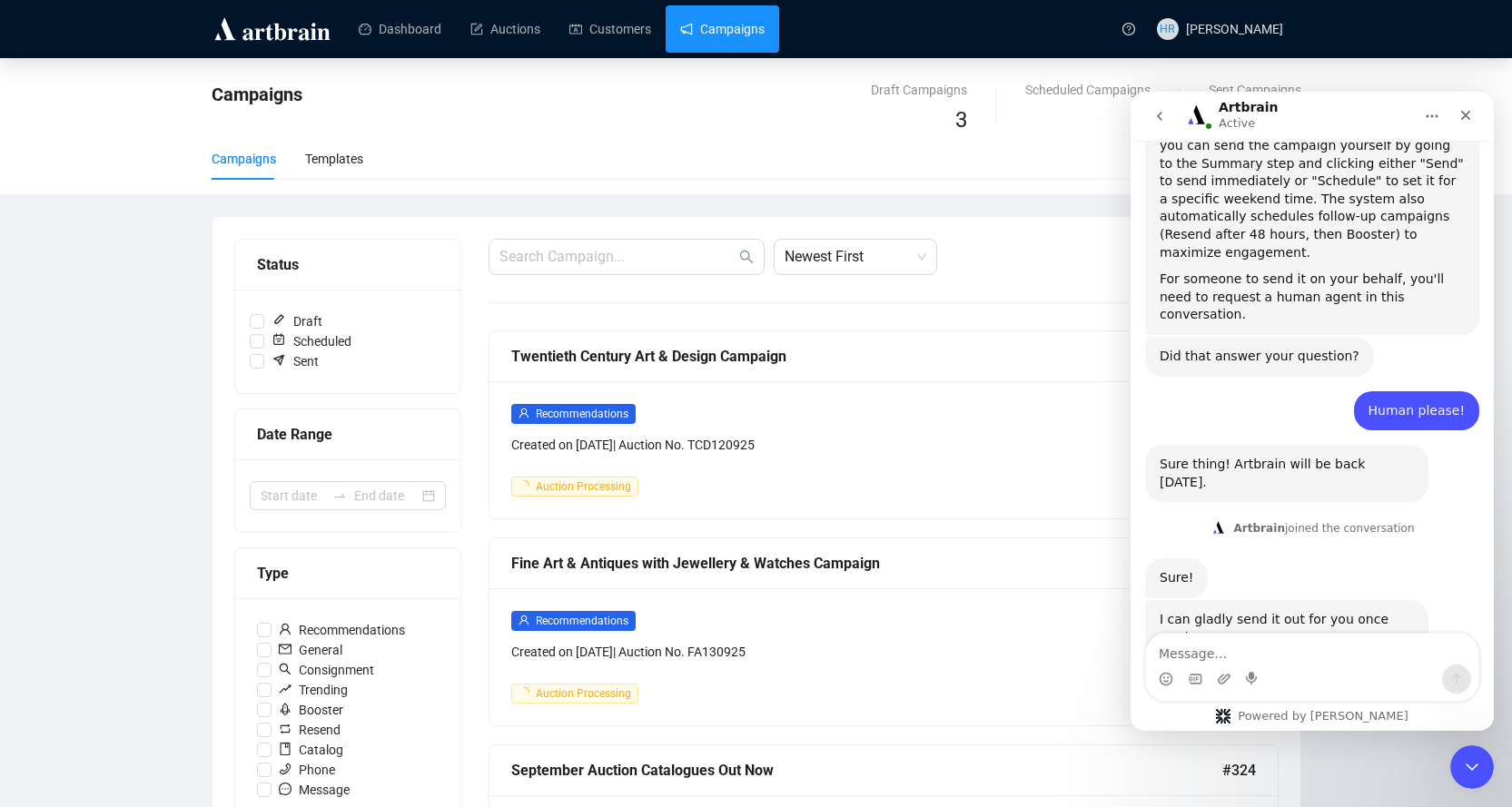
scroll to position [523, 0]
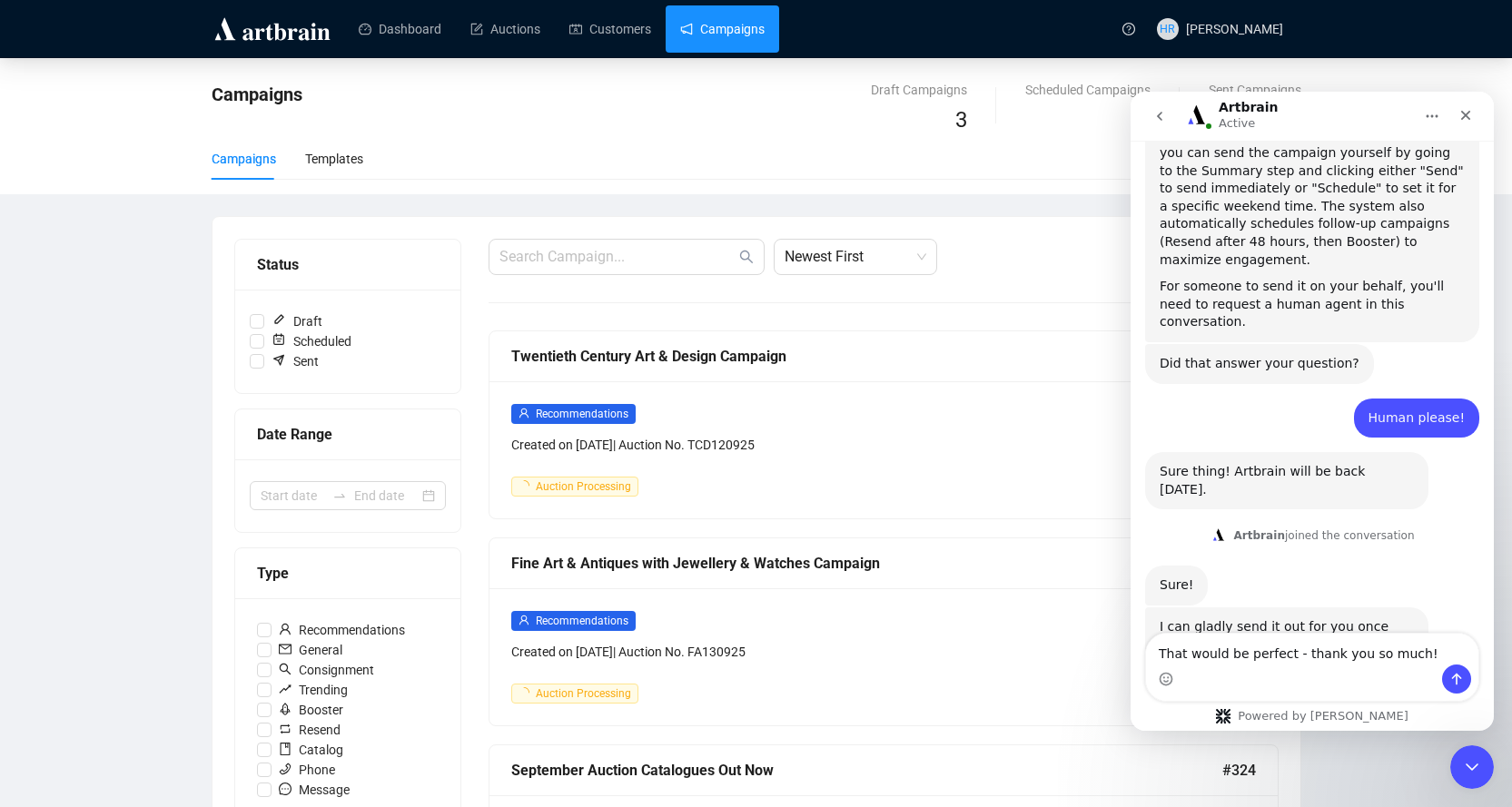
type textarea "That would be perfect - thank you so much!"
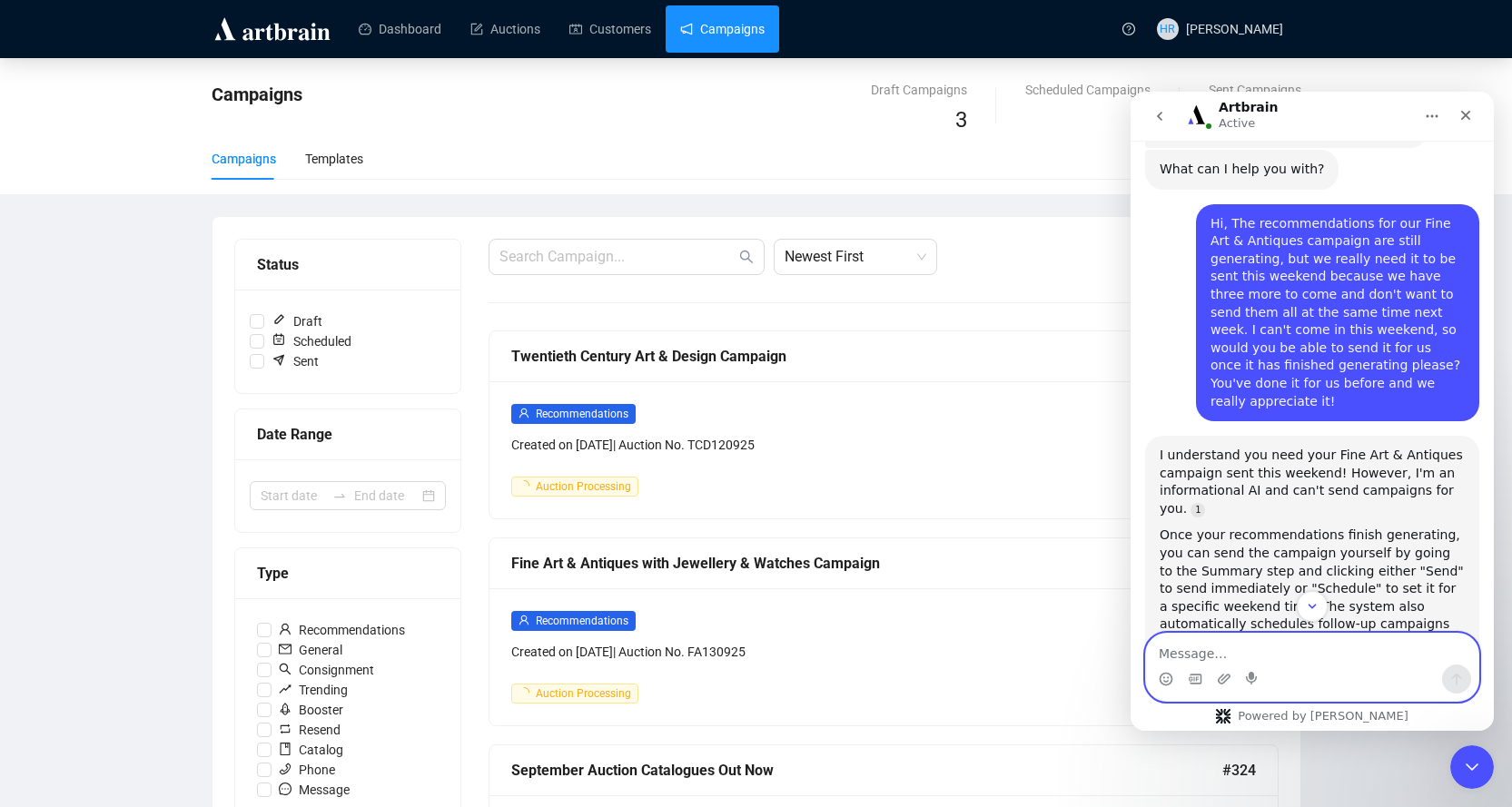
scroll to position [576, 0]
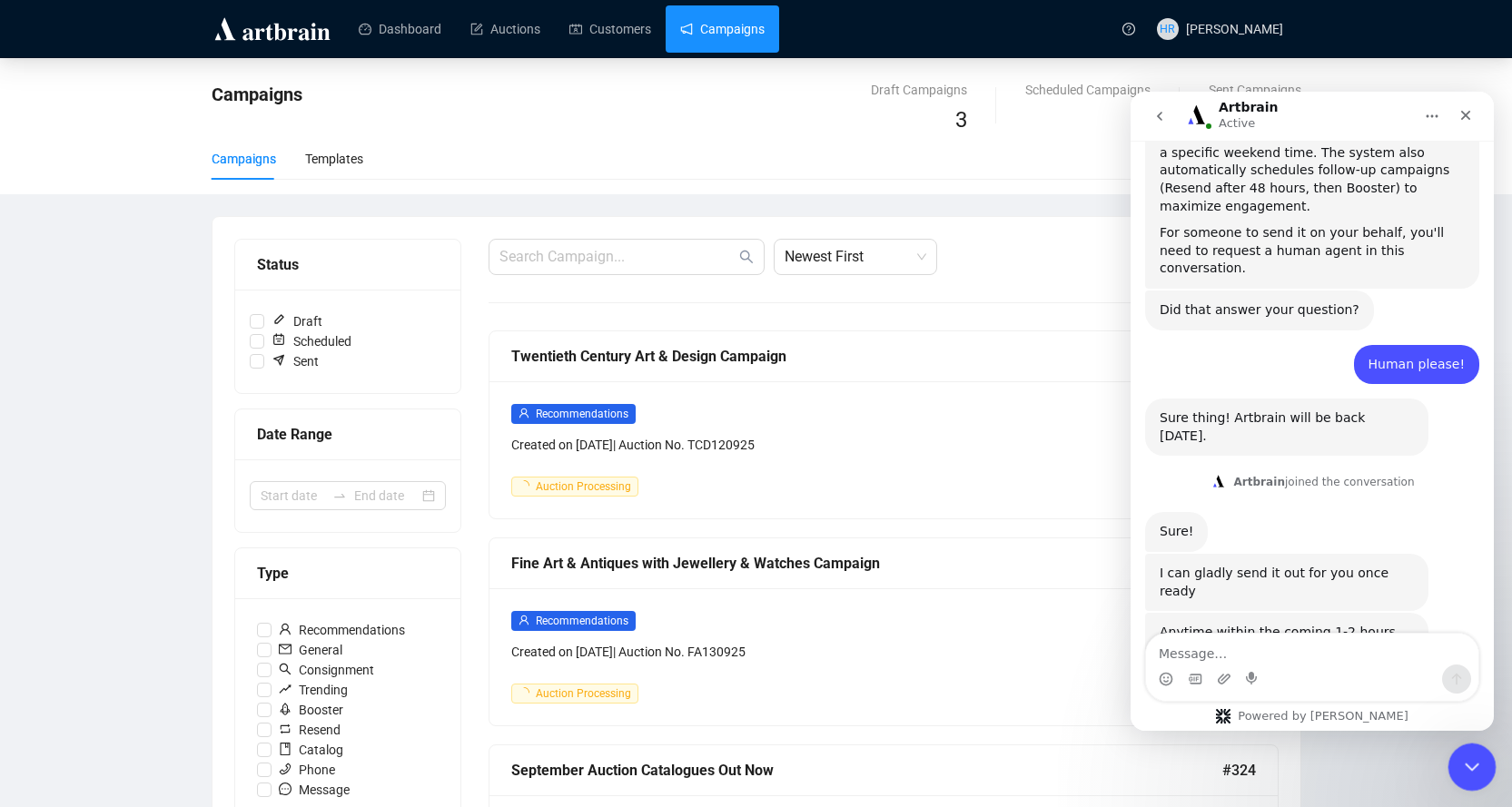
click at [1477, 764] on icon "Close Intercom Messenger" at bounding box center [1468, 763] width 21 height 21
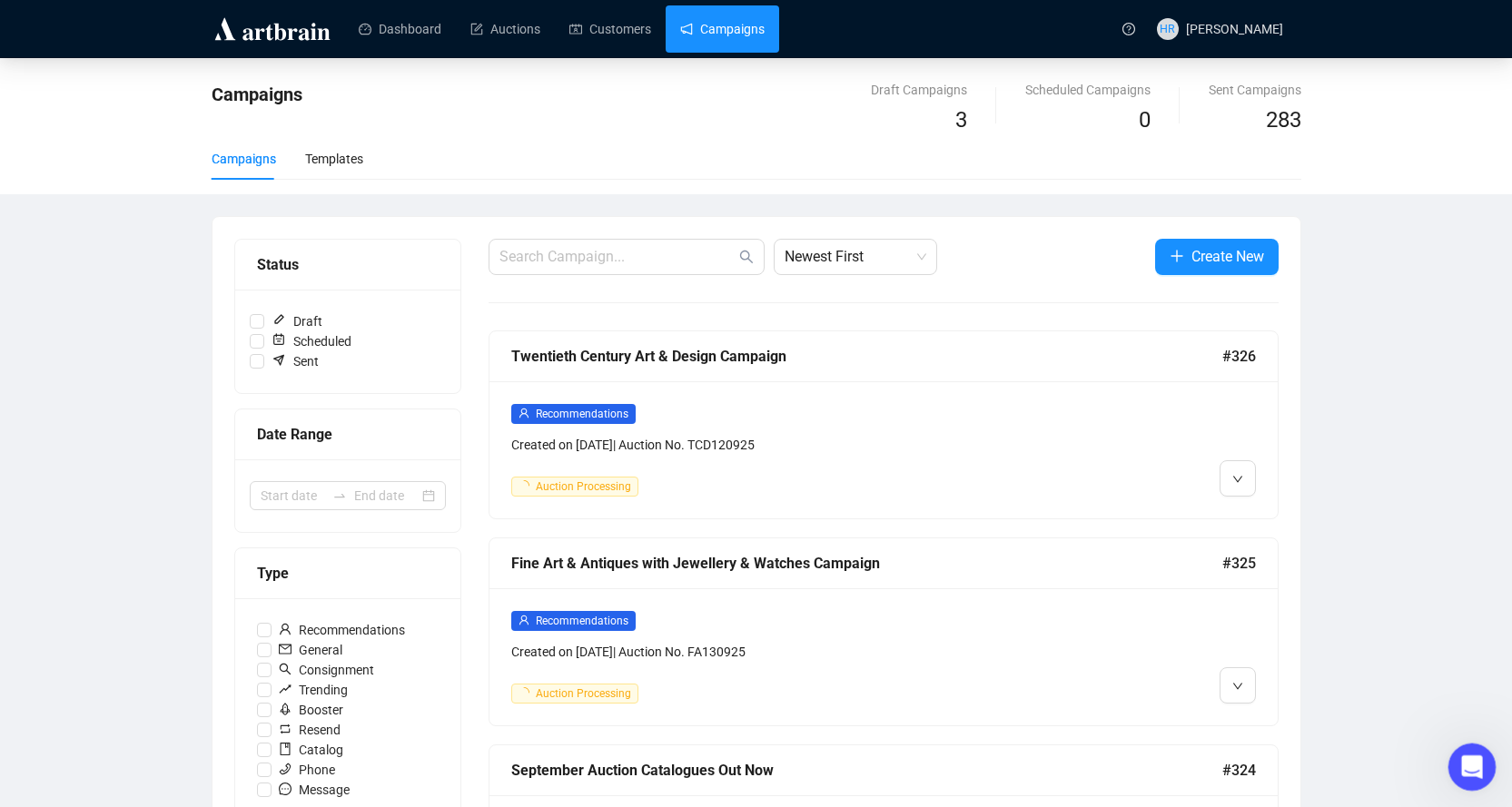
click at [1483, 758] on icon "Open Intercom Messenger" at bounding box center [1469, 764] width 30 height 30
